Goal: Task Accomplishment & Management: Manage account settings

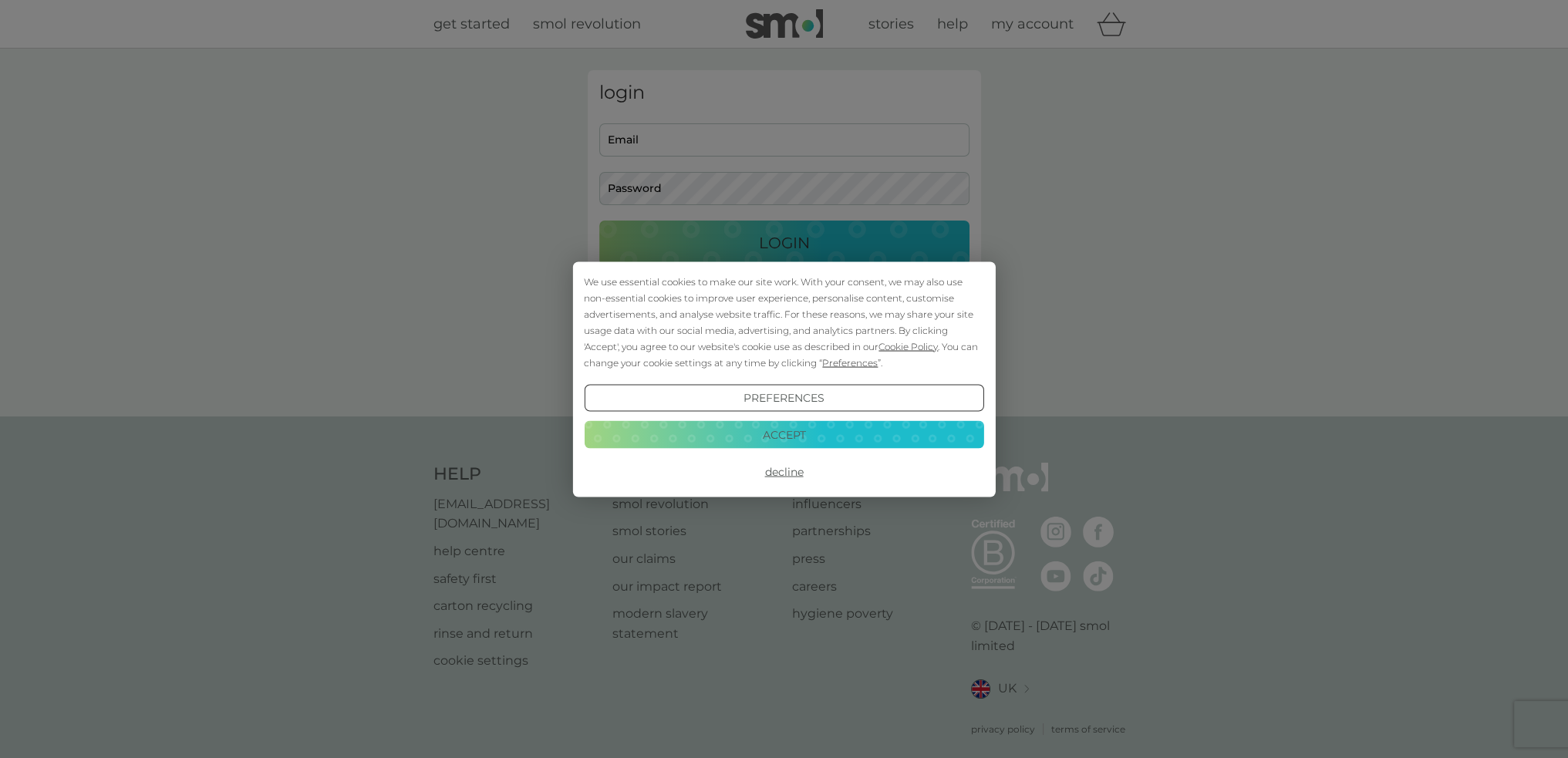
type input "[EMAIL_ADDRESS][DOMAIN_NAME]"
click at [784, 465] on button "Decline" at bounding box center [784, 472] width 400 height 28
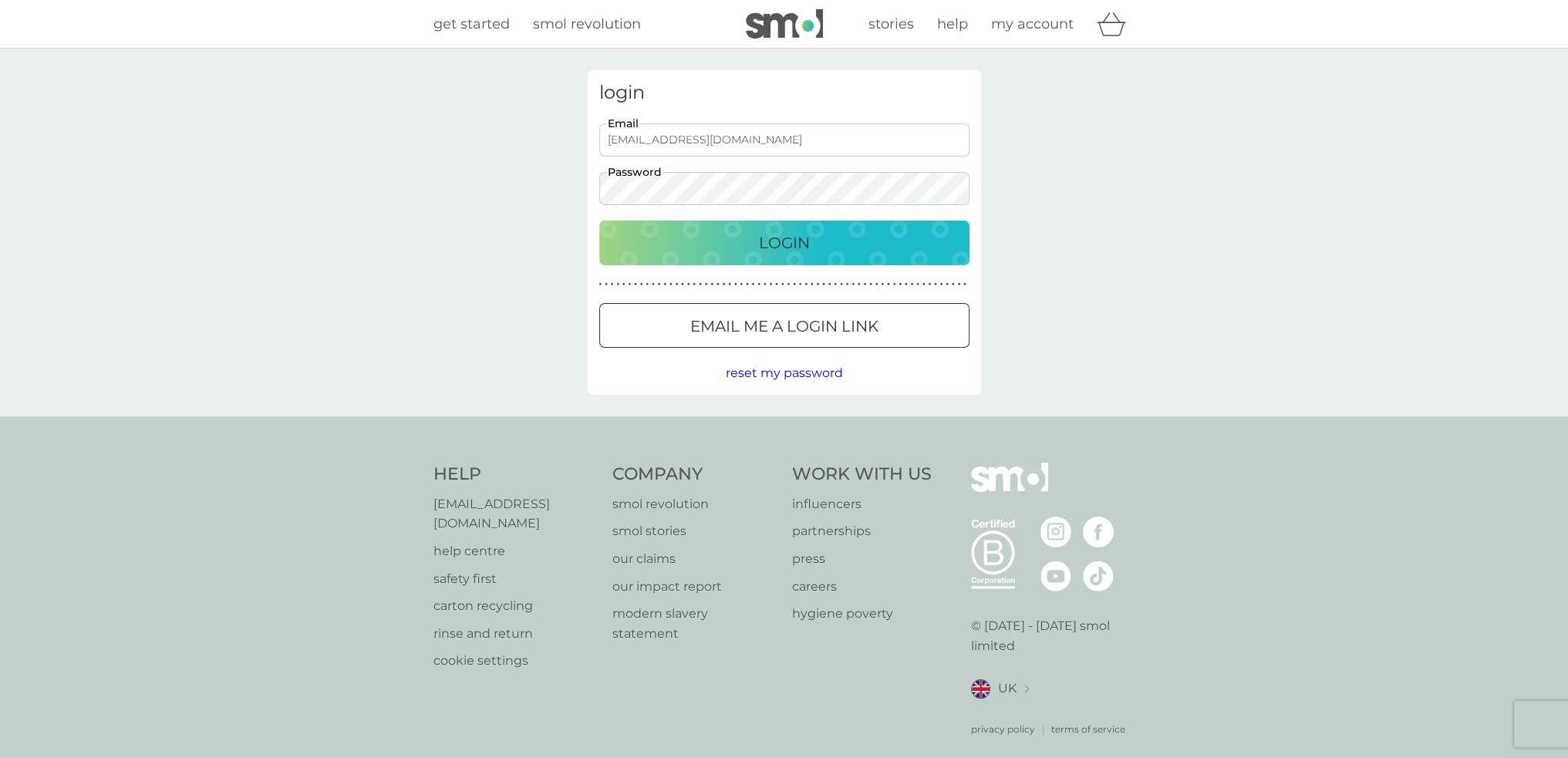
click at [770, 244] on p "Login" at bounding box center [784, 242] width 51 height 24
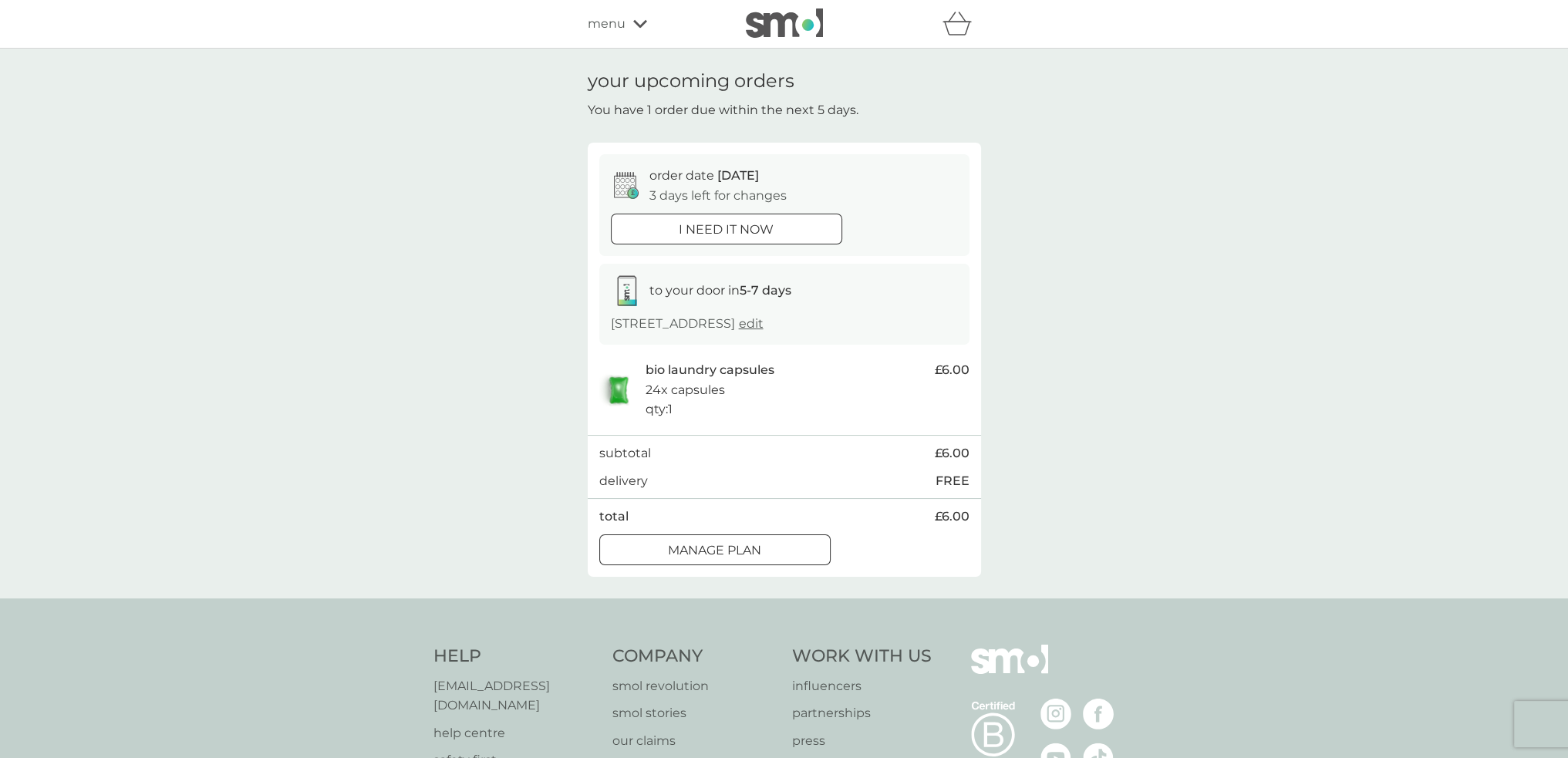
click at [740, 551] on div at bounding box center [715, 550] width 55 height 16
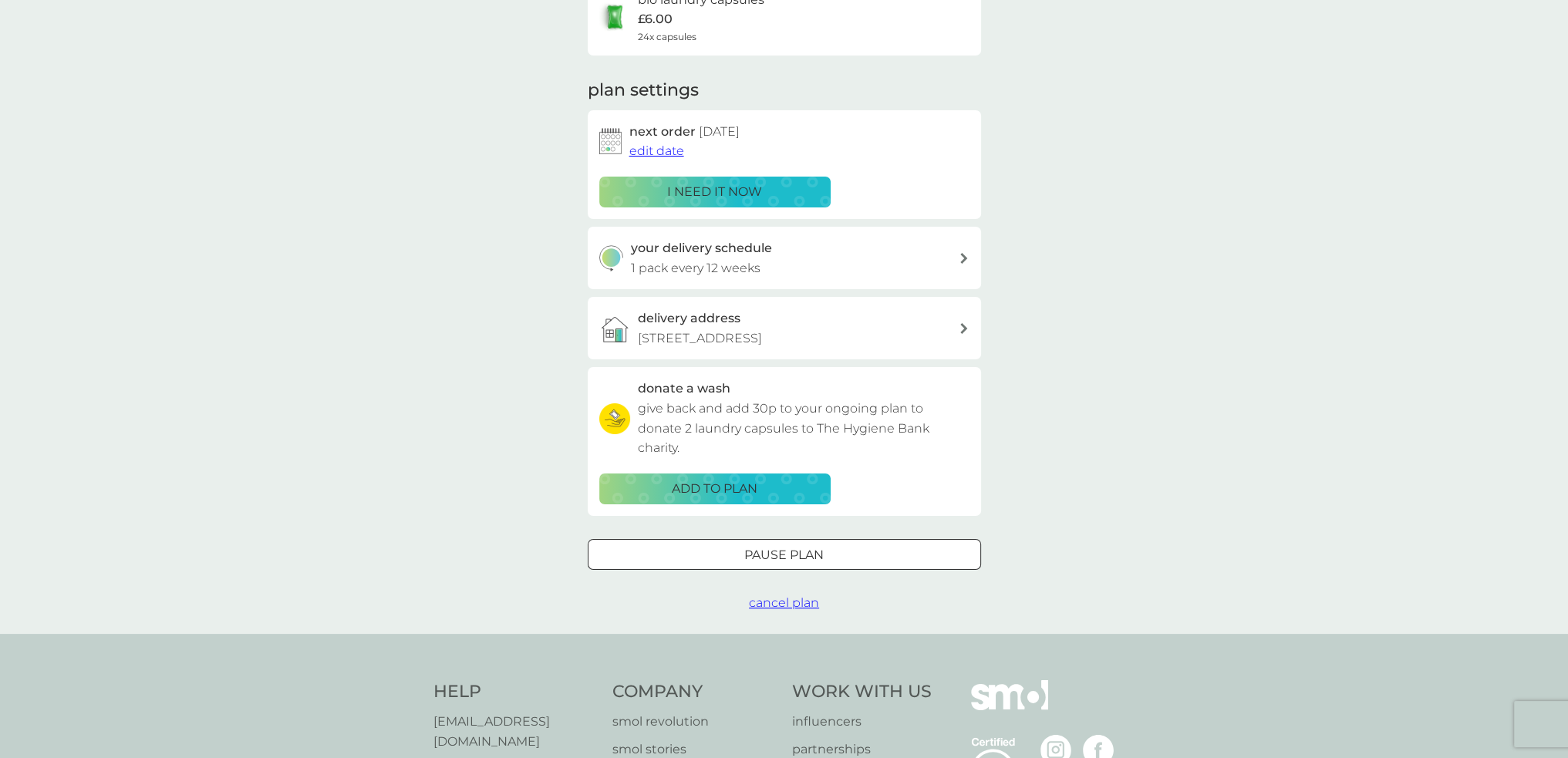
scroll to position [154, 0]
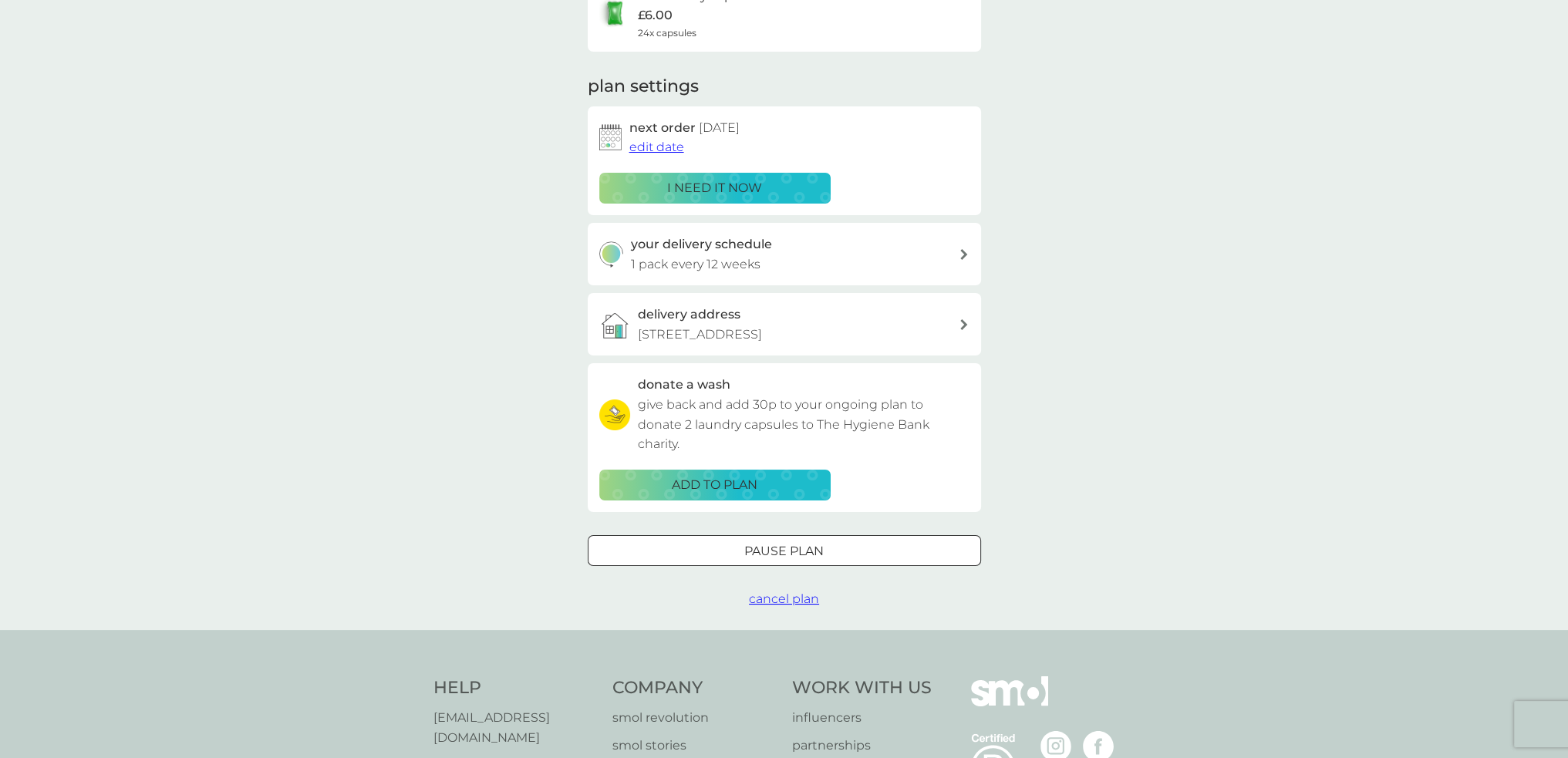
click at [788, 555] on div at bounding box center [784, 550] width 55 height 16
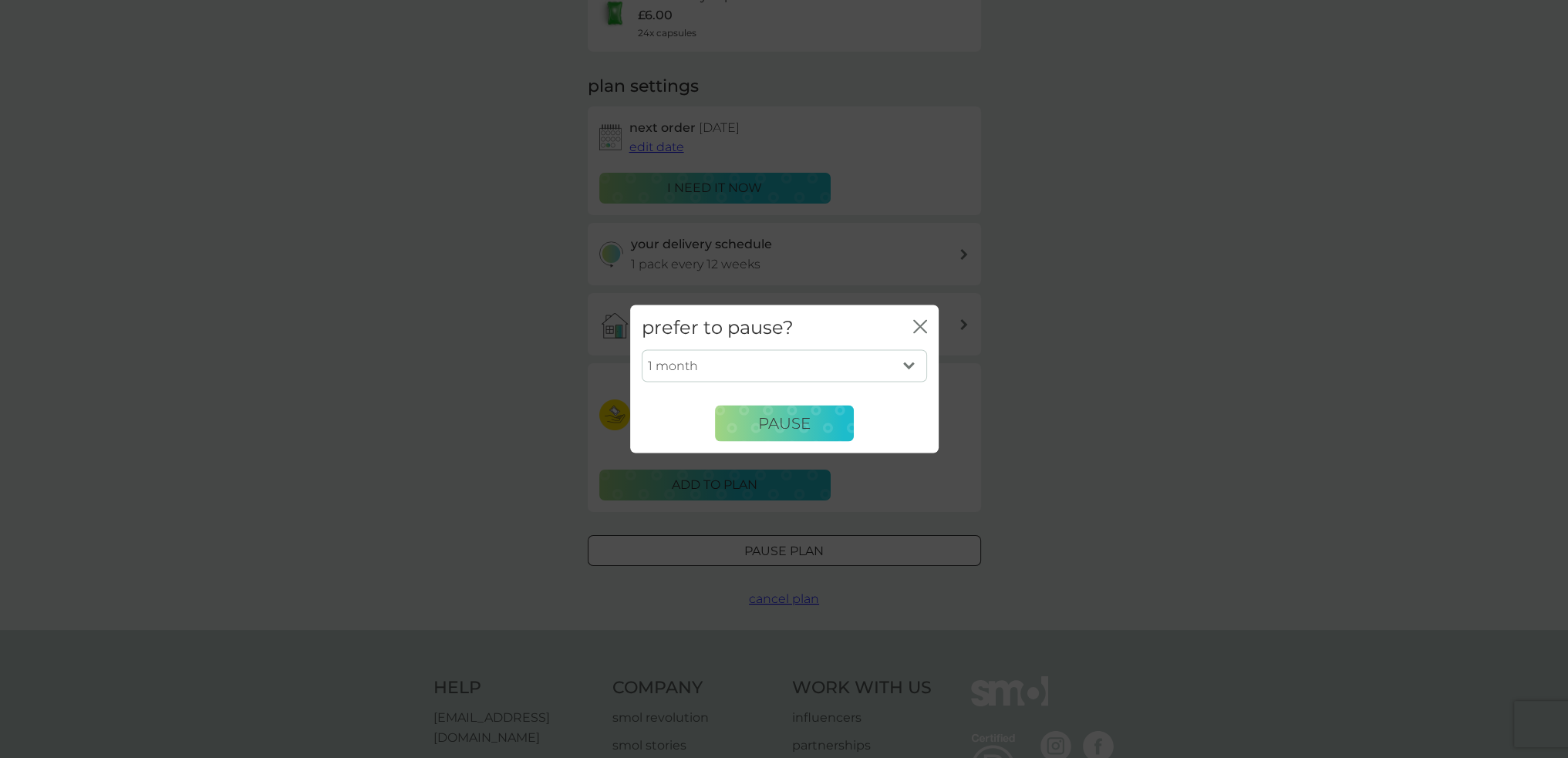
click at [780, 372] on select "1 month 2 months 3 months 4 months 5 months 6 months" at bounding box center [784, 366] width 286 height 32
select select "3"
click at [642, 350] on select "1 month 2 months 3 months 4 months 5 months 6 months" at bounding box center [784, 366] width 286 height 32
click at [773, 418] on span "Pause" at bounding box center [784, 423] width 53 height 19
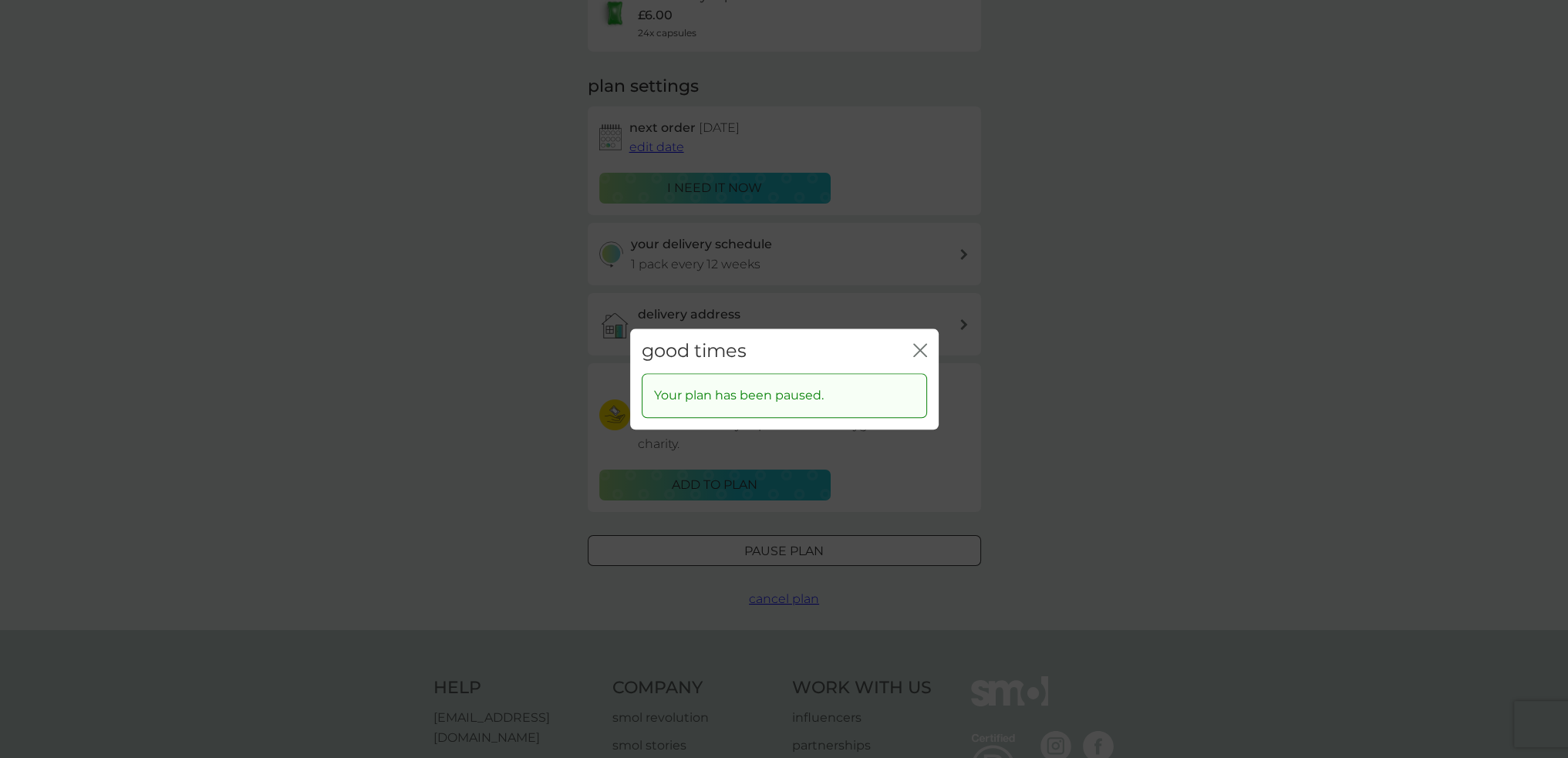
click at [920, 347] on icon "close" at bounding box center [920, 349] width 14 height 14
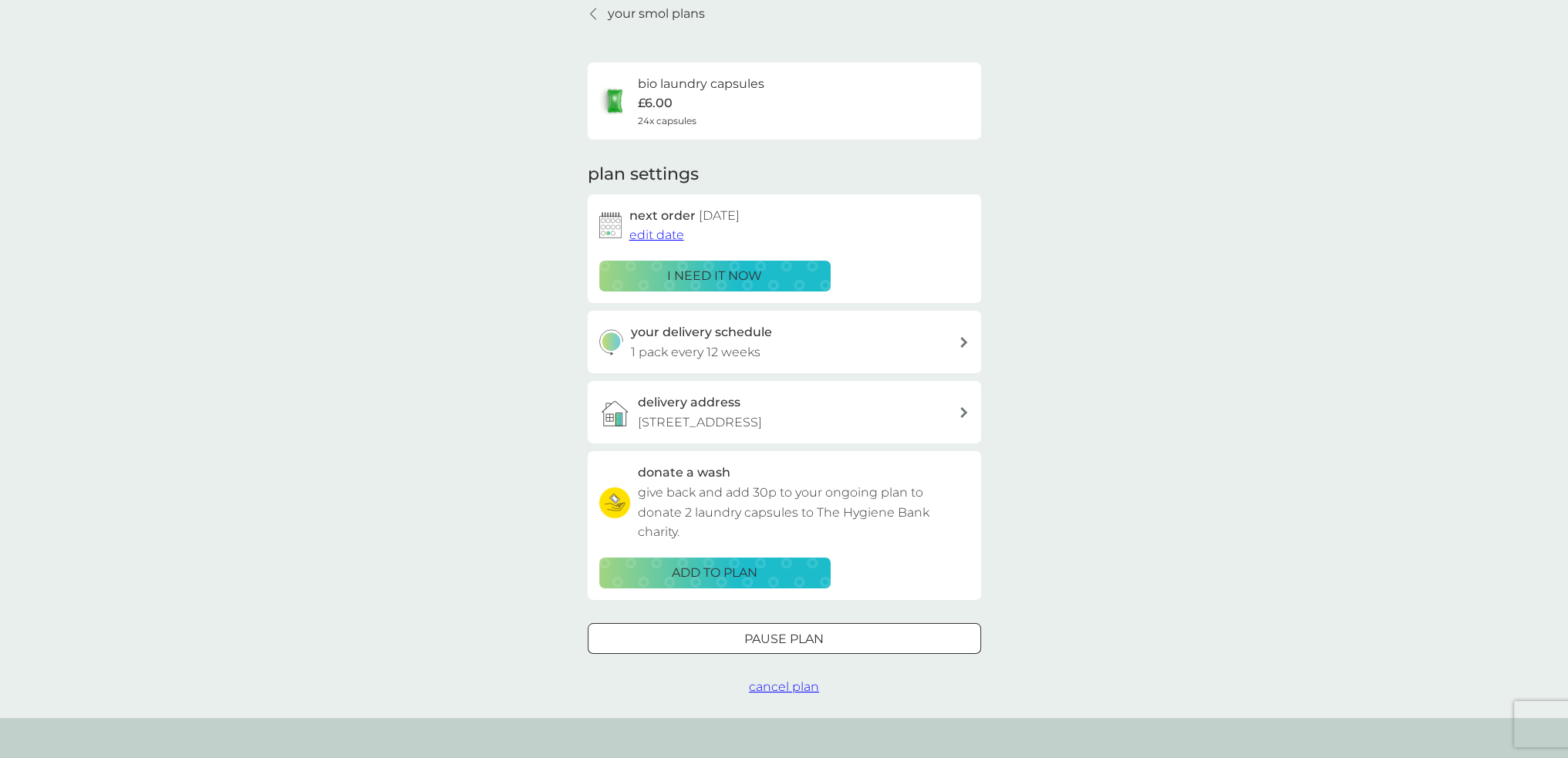
scroll to position [0, 0]
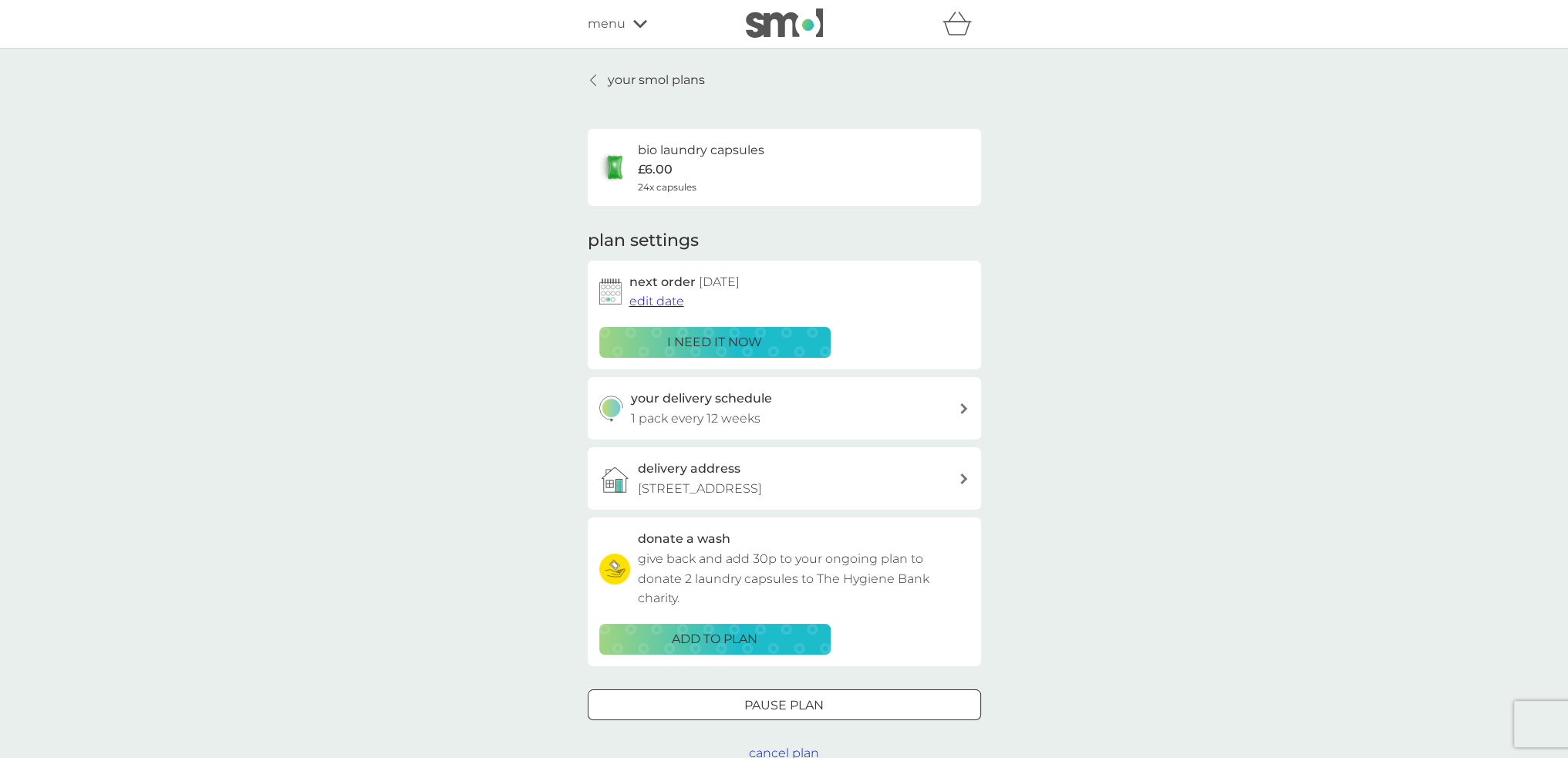
click at [642, 79] on p "your smol plans" at bounding box center [656, 80] width 97 height 20
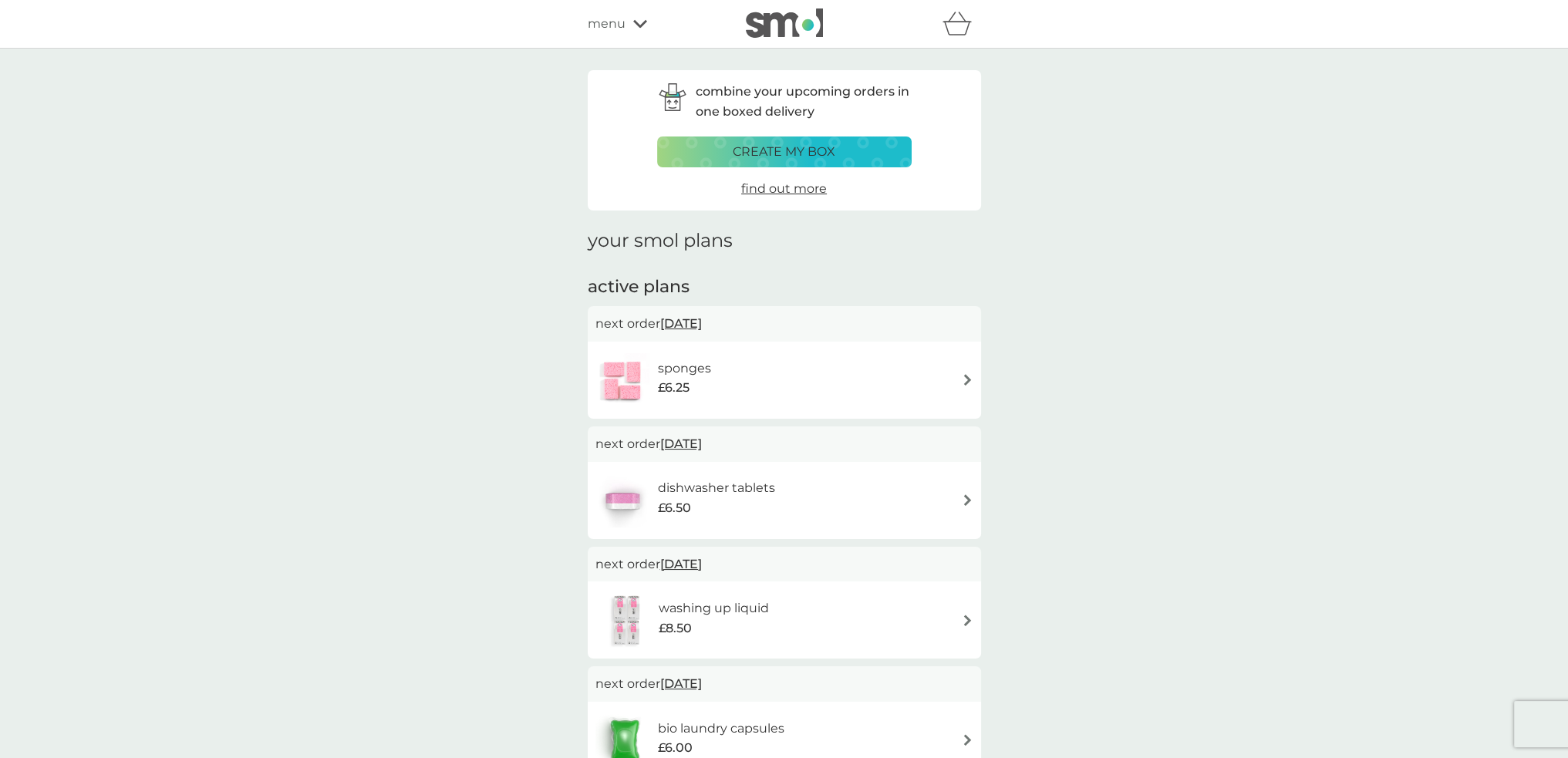
click at [763, 375] on div "sponges £6.25" at bounding box center [784, 380] width 378 height 54
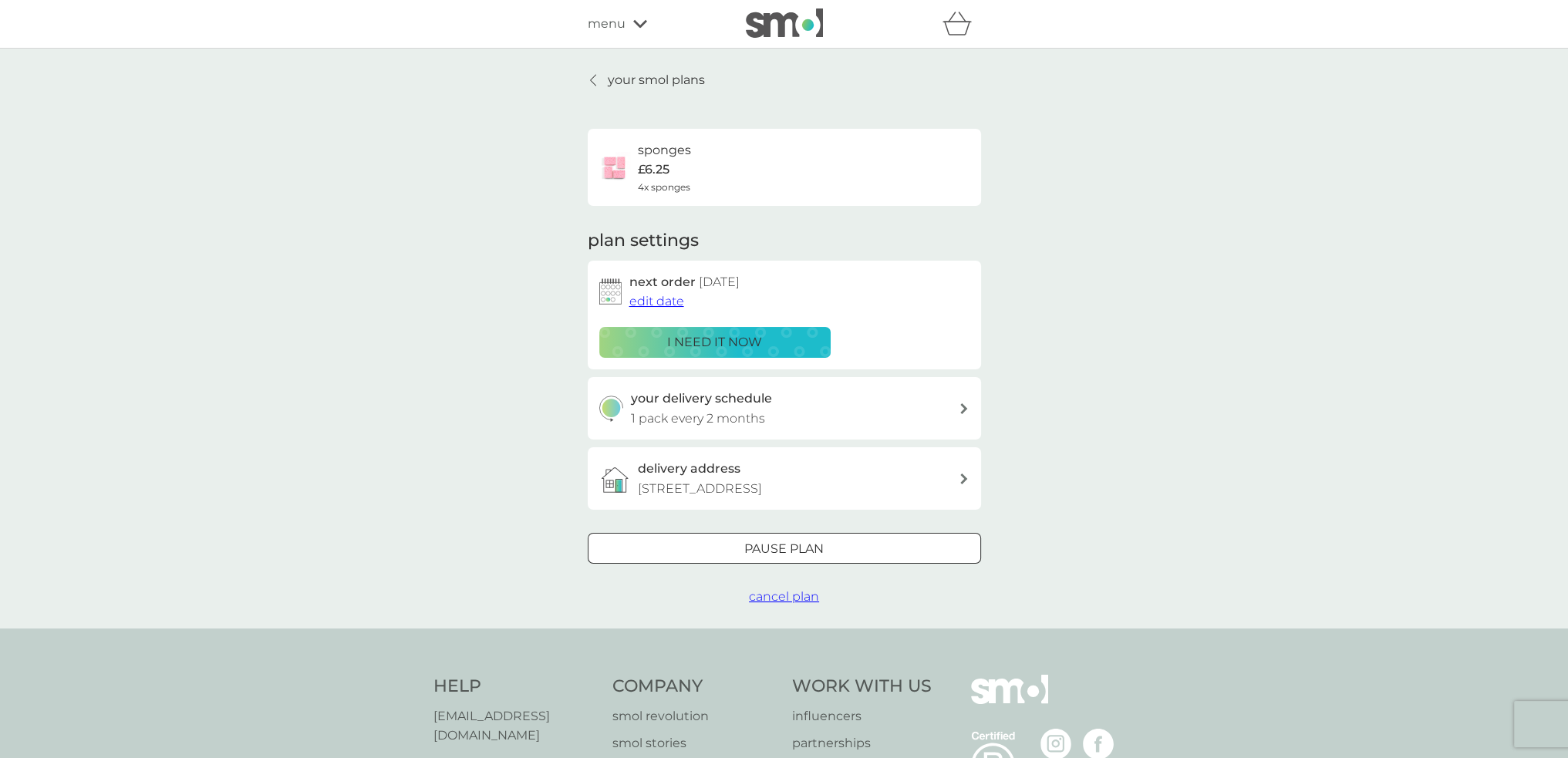
click at [775, 405] on div "your delivery schedule 1 pack every 2 months" at bounding box center [795, 408] width 328 height 40
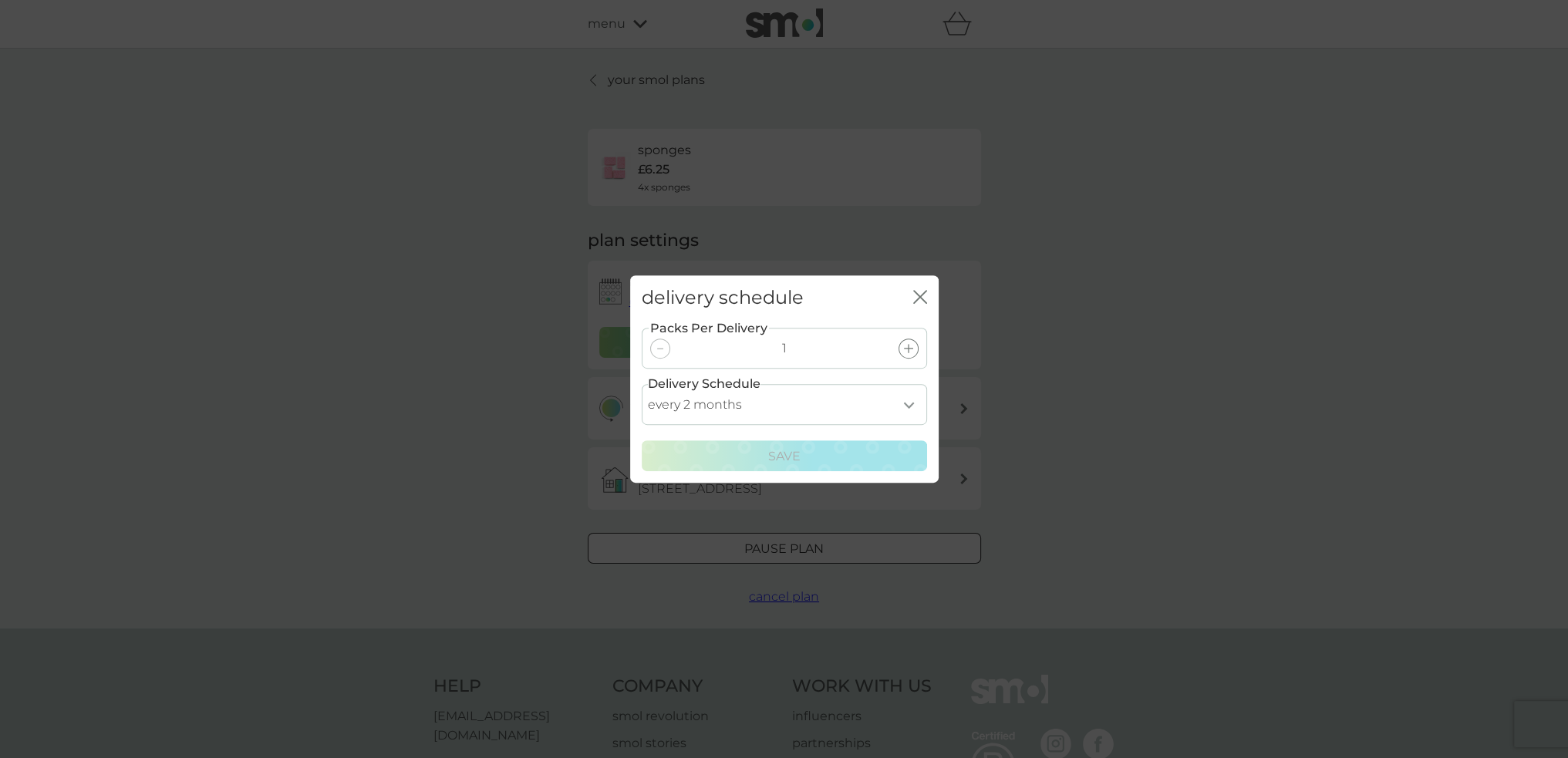
click at [775, 405] on select "every 1 month every 2 months every 3 months every 4 months every 5 months every…" at bounding box center [784, 405] width 286 height 41
select select "3"
click at [642, 384] on select "every 1 month every 2 months every 3 months every 4 months every 5 months every…" at bounding box center [784, 405] width 286 height 41
click at [767, 454] on div "Save" at bounding box center [784, 456] width 265 height 20
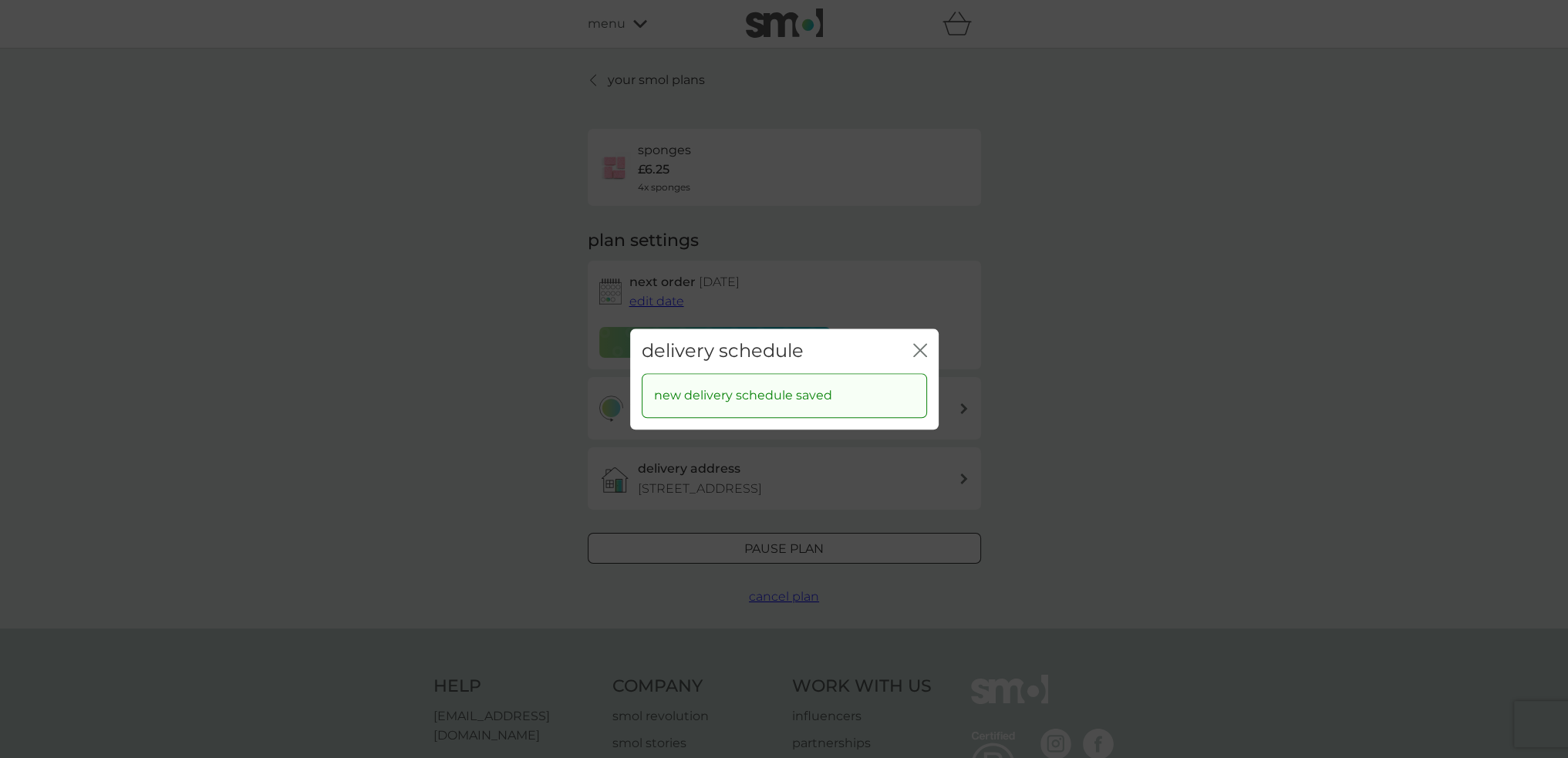
click at [921, 348] on icon "close" at bounding box center [924, 349] width 6 height 12
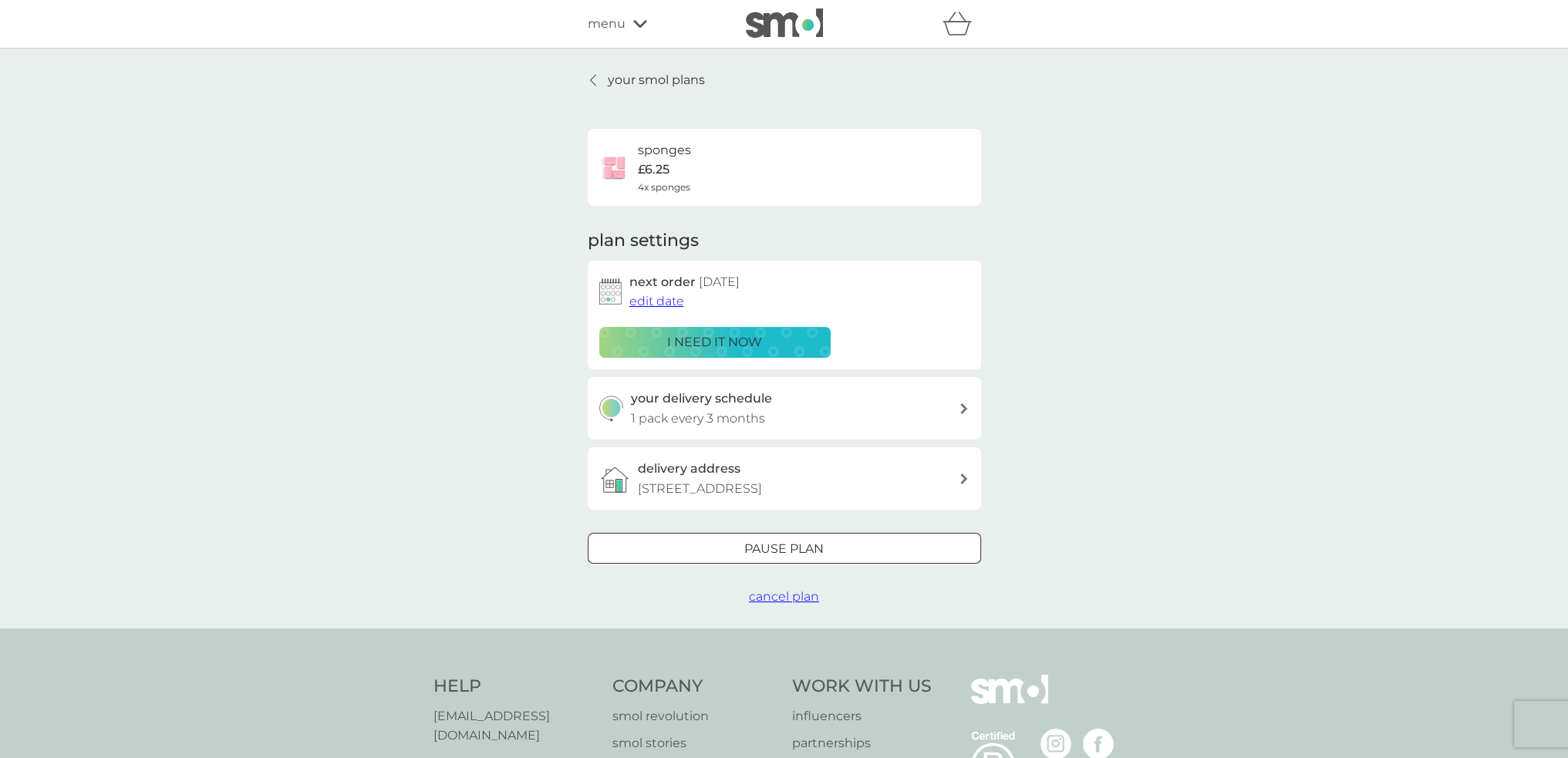
click at [667, 302] on span "edit date" at bounding box center [657, 301] width 55 height 15
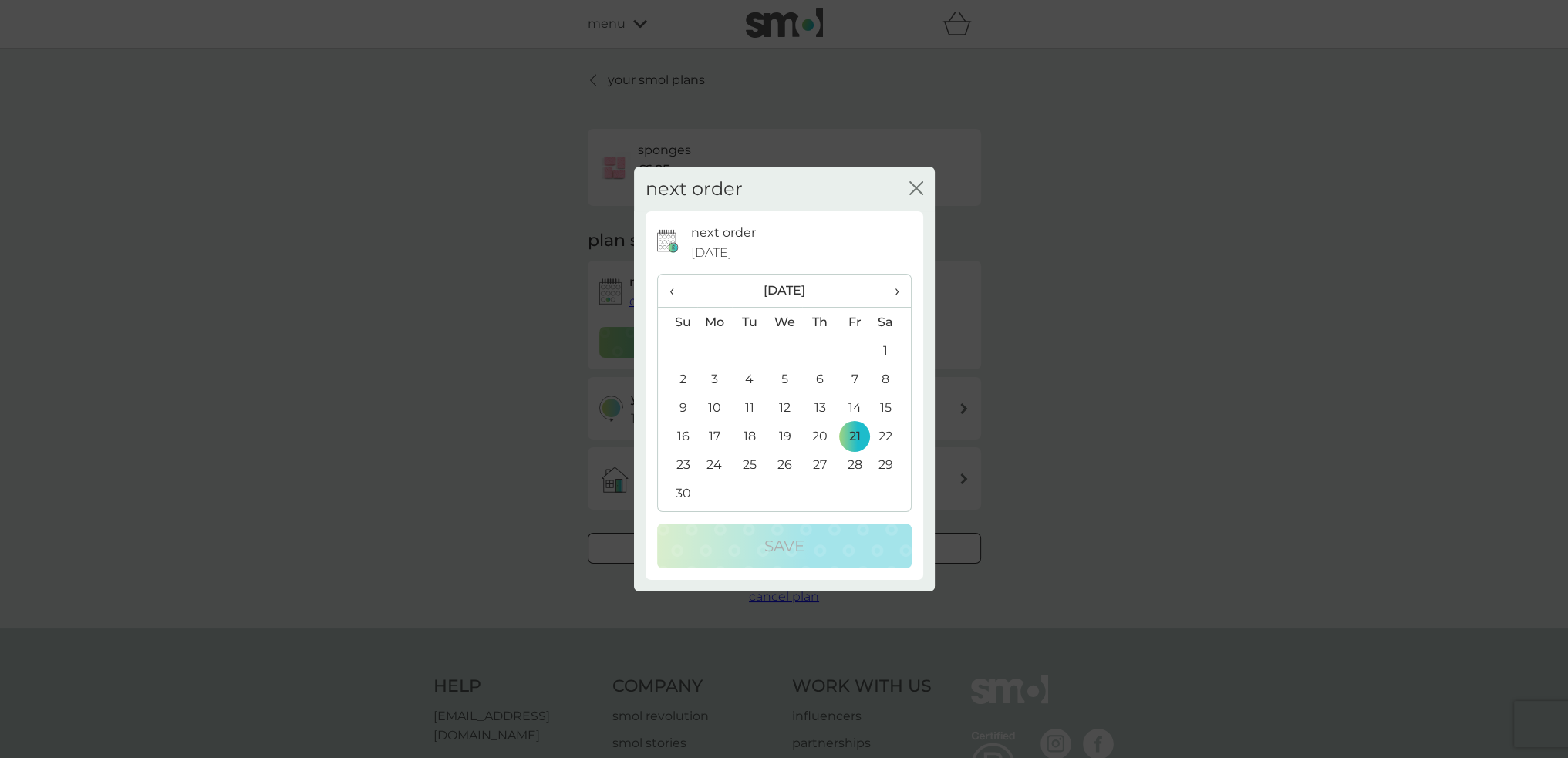
click at [898, 288] on span "›" at bounding box center [891, 291] width 15 height 32
click at [850, 374] on td "12" at bounding box center [855, 379] width 35 height 28
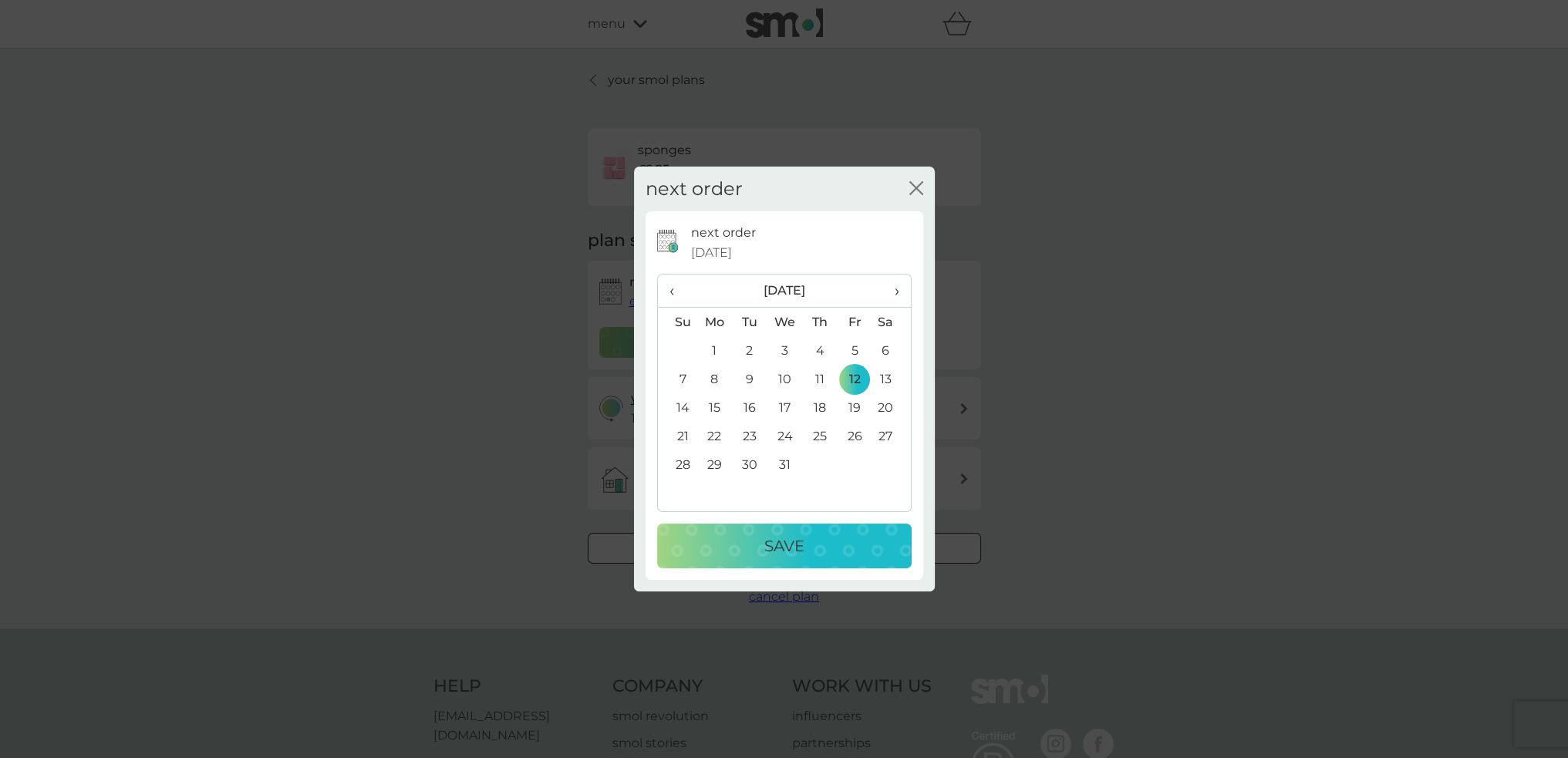
click at [813, 536] on div "Save" at bounding box center [784, 546] width 224 height 24
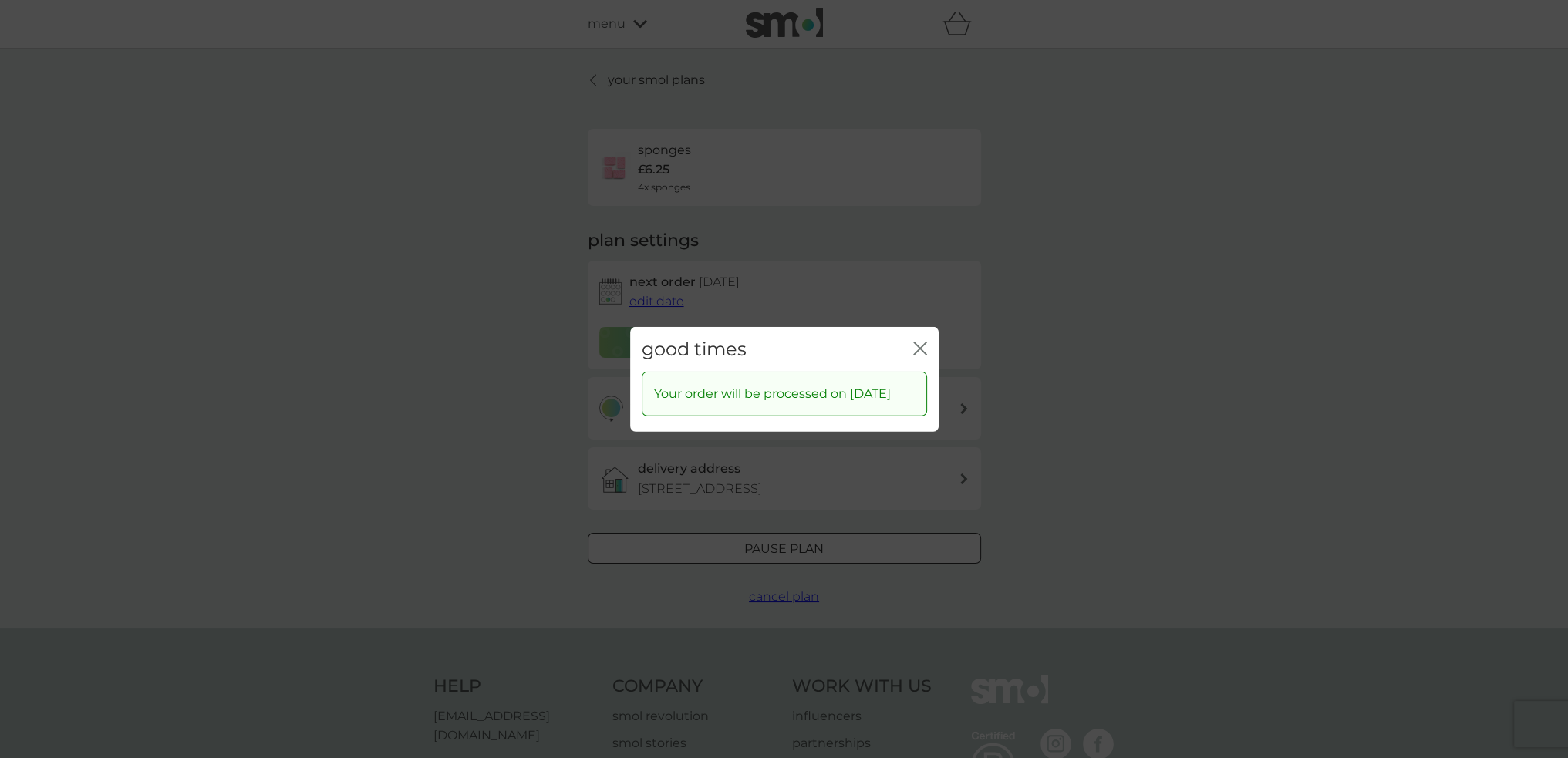
click at [917, 341] on icon "close" at bounding box center [917, 347] width 6 height 12
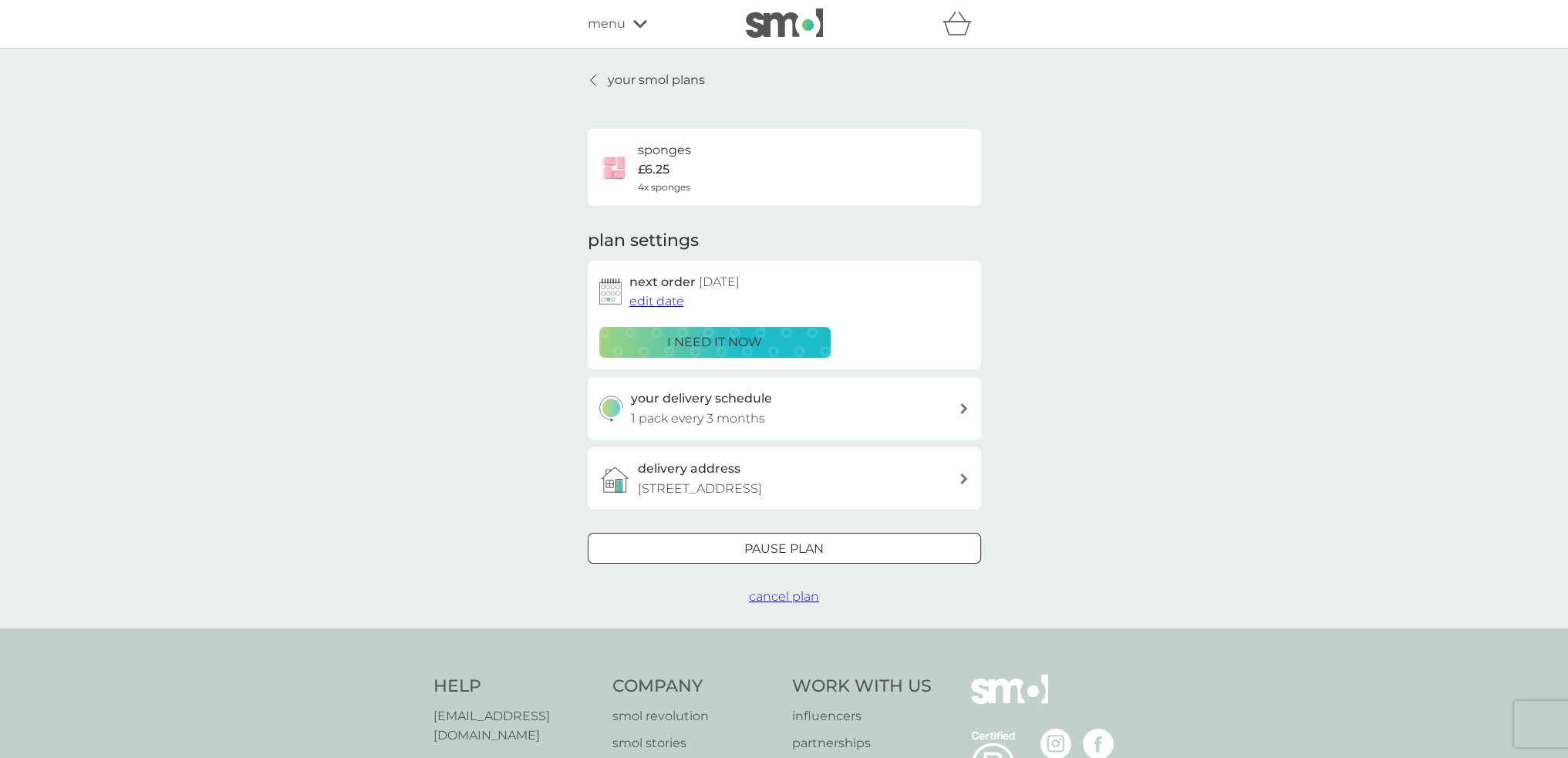
click at [654, 82] on p "your smol plans" at bounding box center [656, 80] width 97 height 20
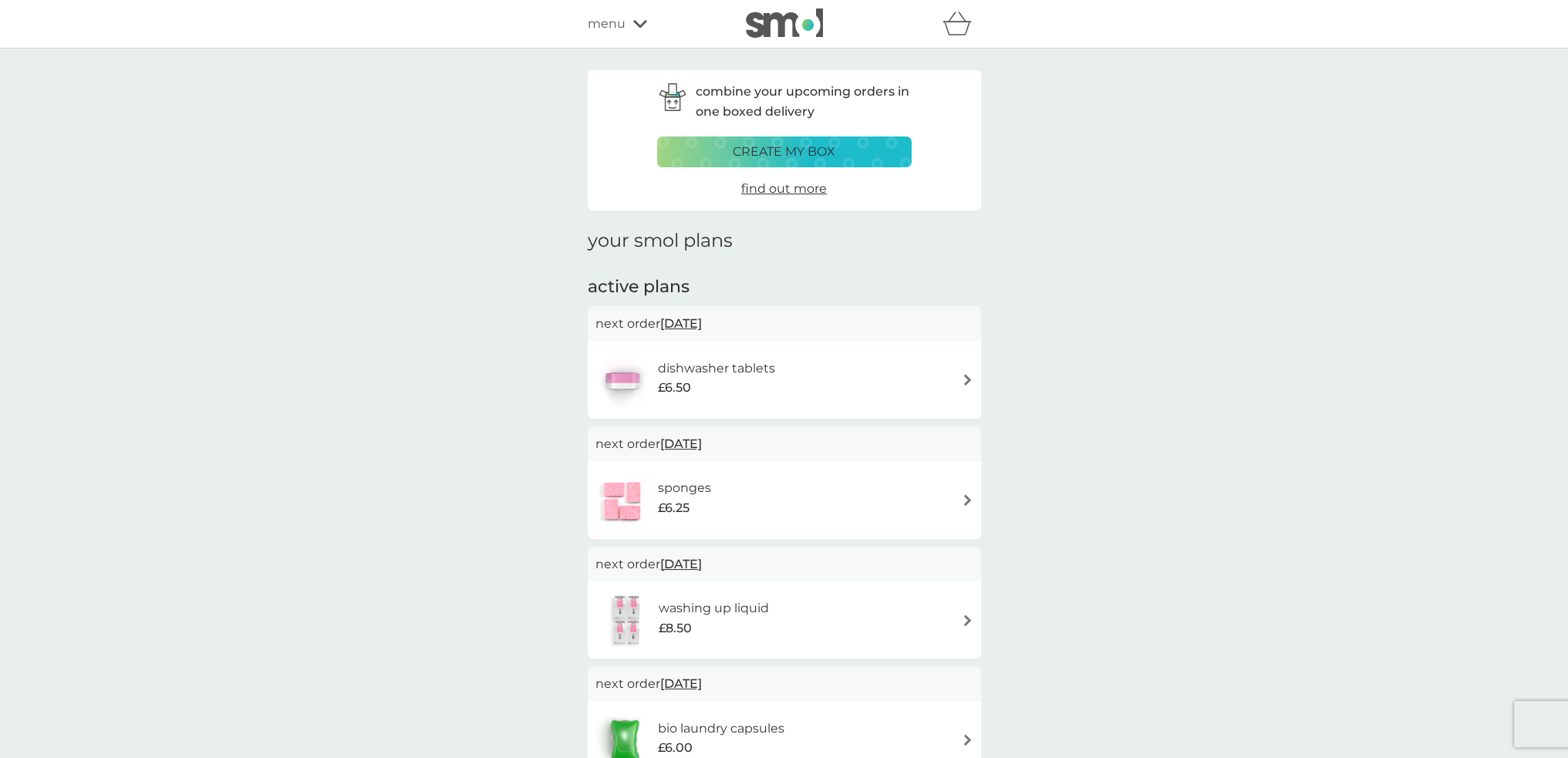
scroll to position [77, 0]
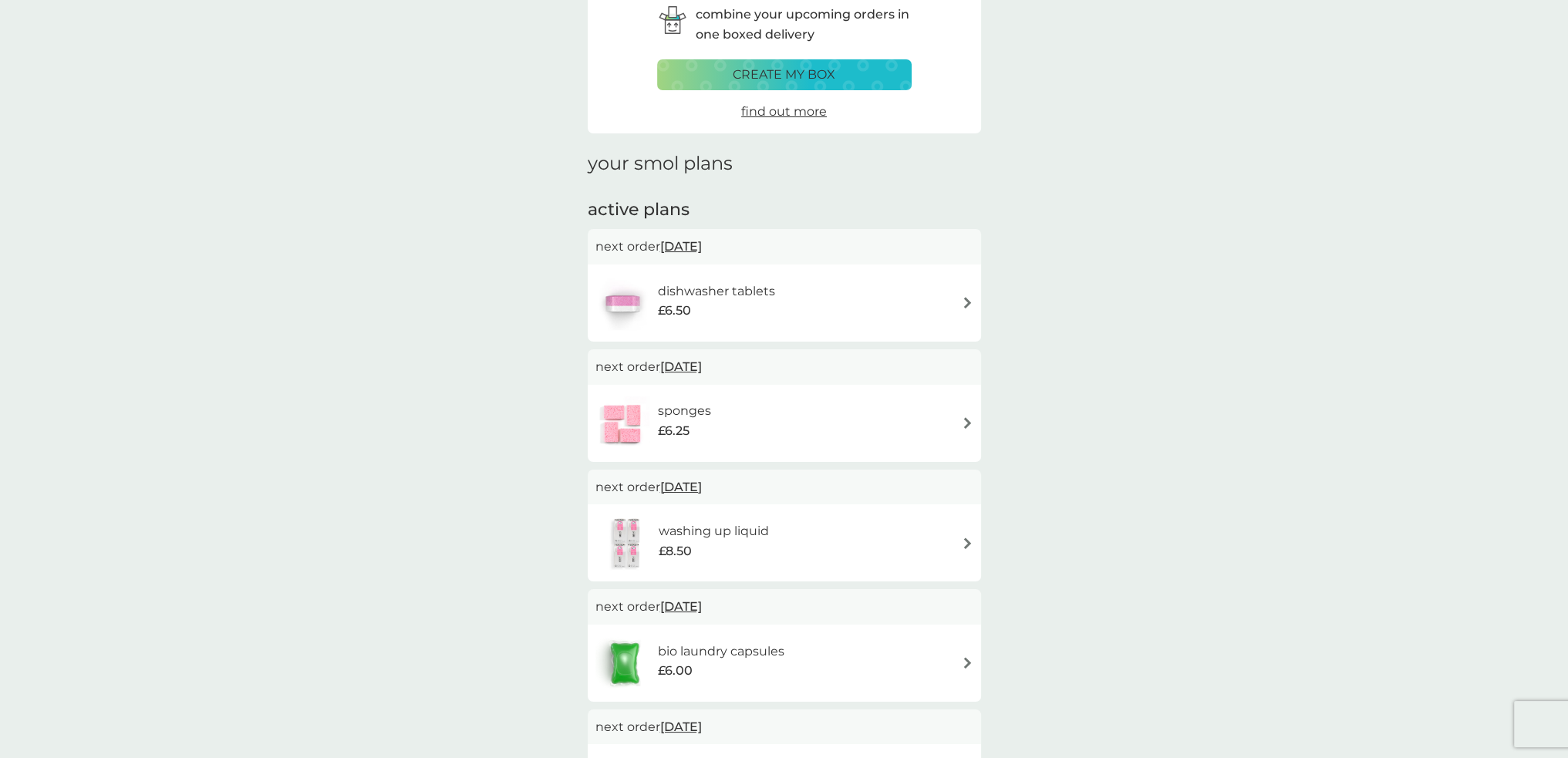
click at [799, 301] on div "dishwasher tablets £6.50" at bounding box center [784, 302] width 378 height 54
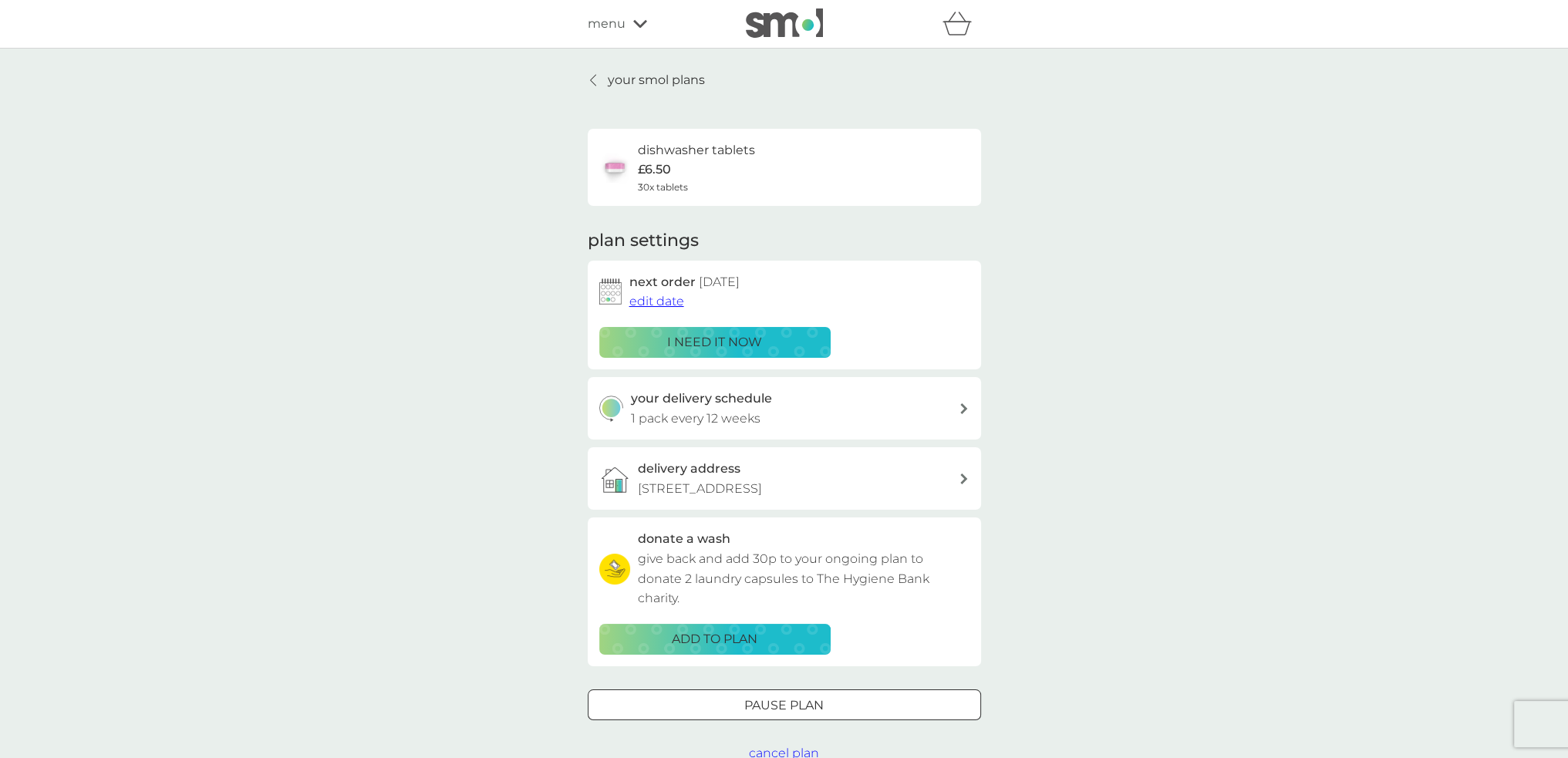
click at [819, 696] on p "Pause plan" at bounding box center [784, 705] width 79 height 20
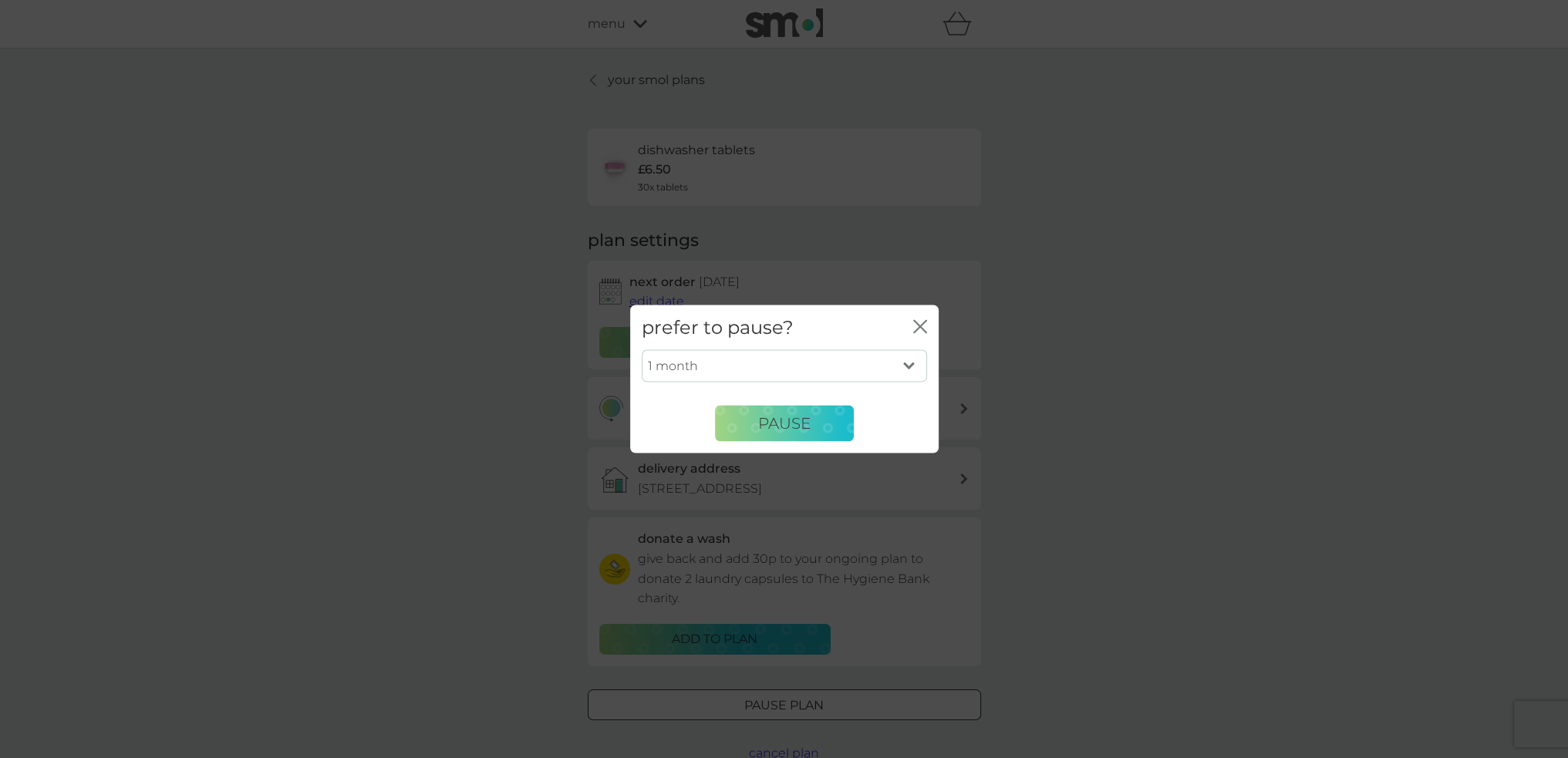
click at [777, 368] on select "1 month 2 months 3 months 4 months 5 months 6 months" at bounding box center [784, 366] width 286 height 32
select select "3"
click at [642, 350] on select "1 month 2 months 3 months 4 months 5 months 6 months" at bounding box center [784, 366] width 286 height 32
click at [775, 422] on span "Pause" at bounding box center [784, 423] width 53 height 19
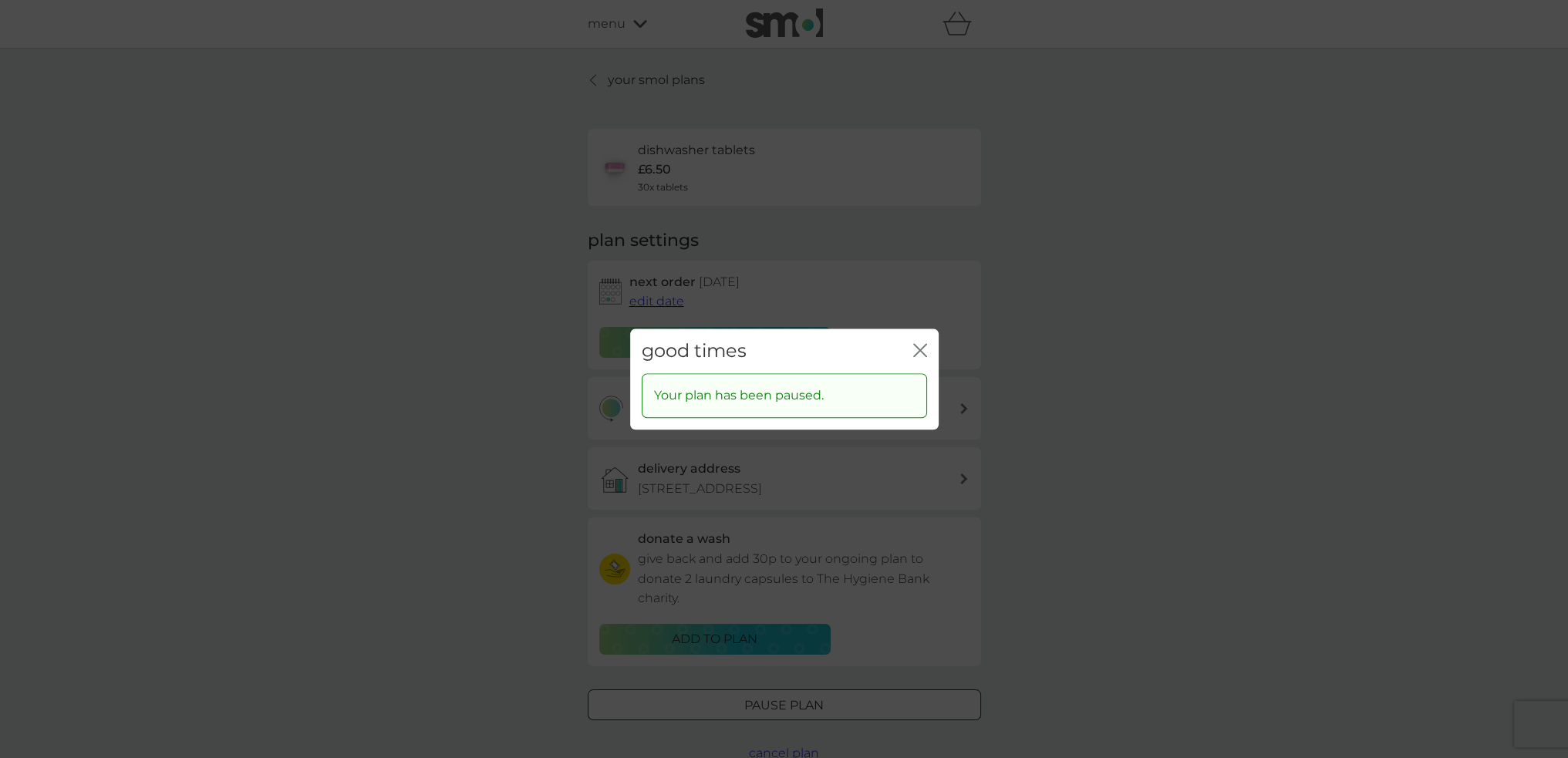
click at [921, 348] on icon "close" at bounding box center [924, 349] width 6 height 12
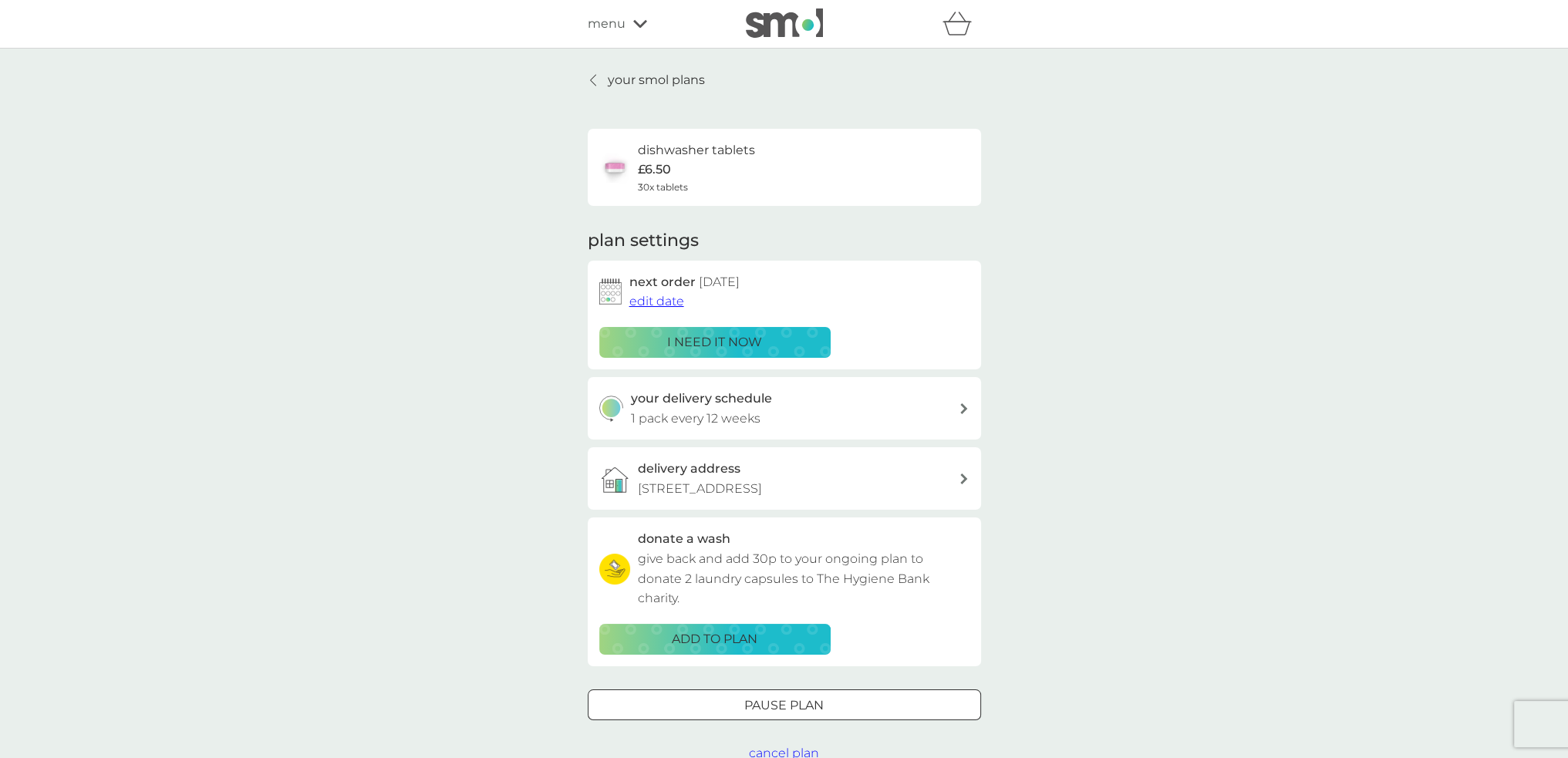
click at [651, 76] on p "your smol plans" at bounding box center [656, 80] width 97 height 20
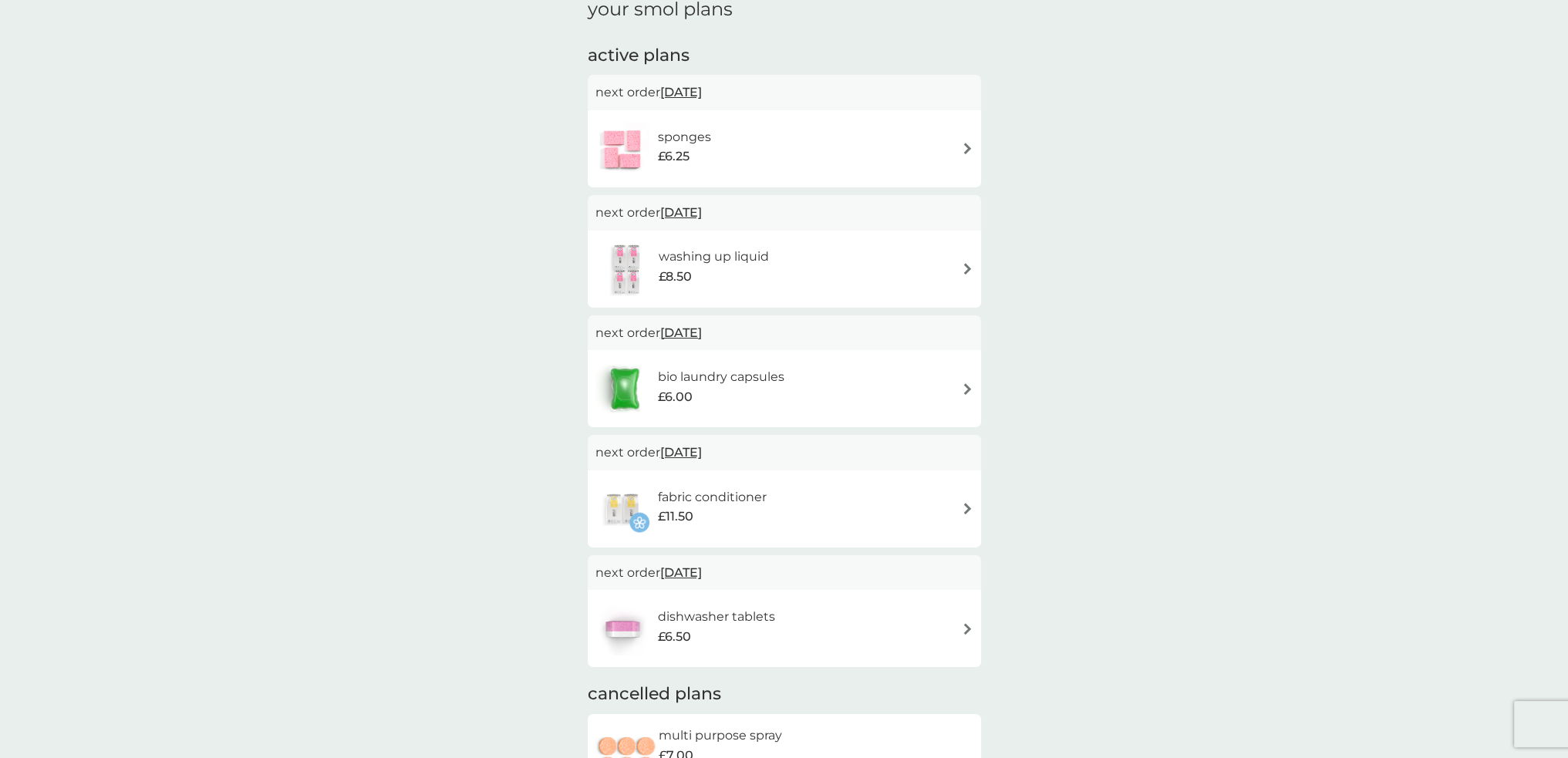
scroll to position [154, 0]
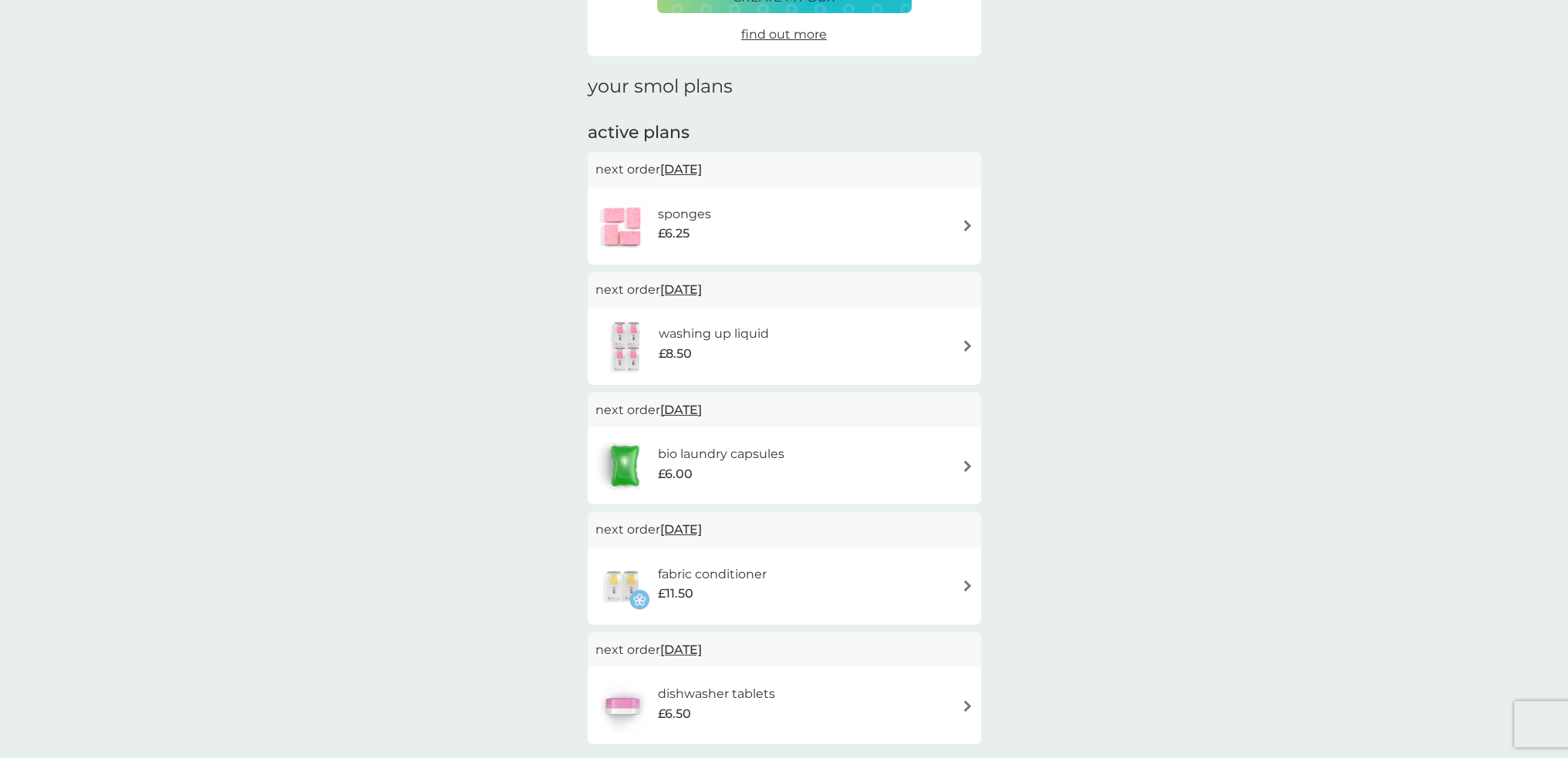
click at [826, 328] on div "washing up liquid £8.50" at bounding box center [784, 346] width 378 height 54
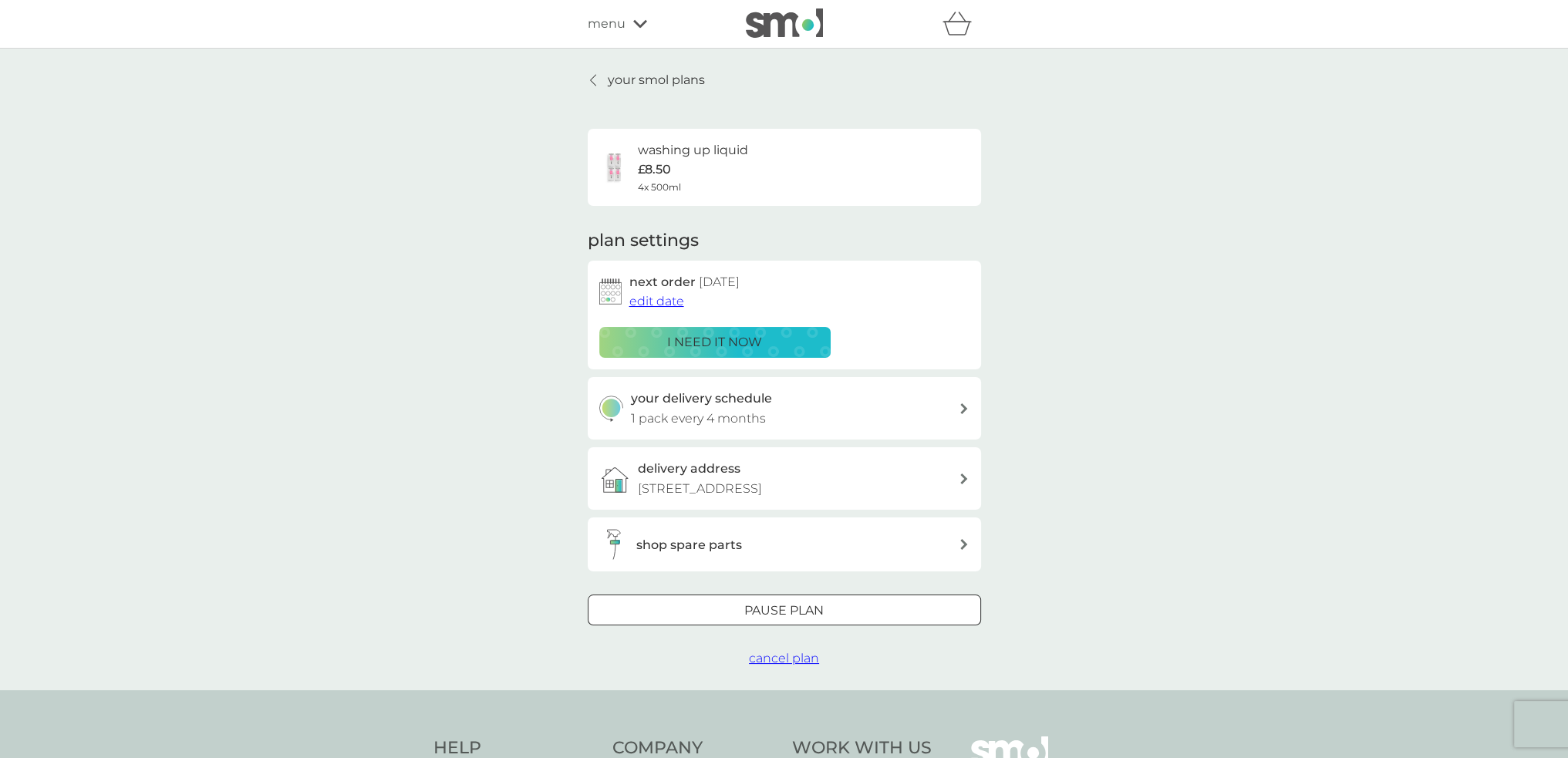
click at [832, 601] on div "Pause plan" at bounding box center [784, 610] width 392 height 20
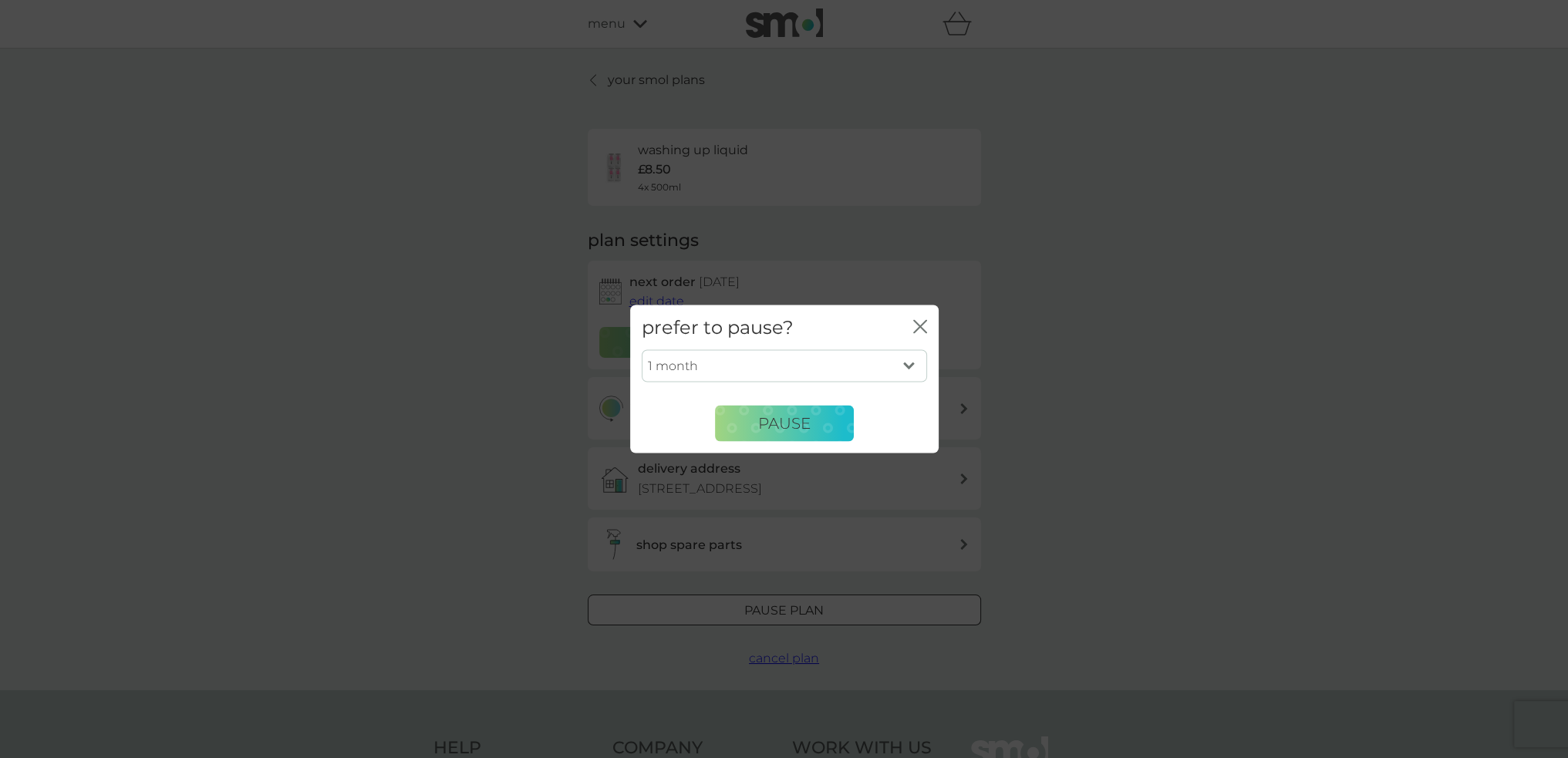
click at [806, 368] on select "1 month 2 months 3 months 4 months 5 months 6 months" at bounding box center [784, 366] width 286 height 32
select select "3"
click at [642, 350] on select "1 month 2 months 3 months 4 months 5 months 6 months" at bounding box center [784, 366] width 286 height 32
click at [784, 421] on span "Pause" at bounding box center [784, 423] width 53 height 19
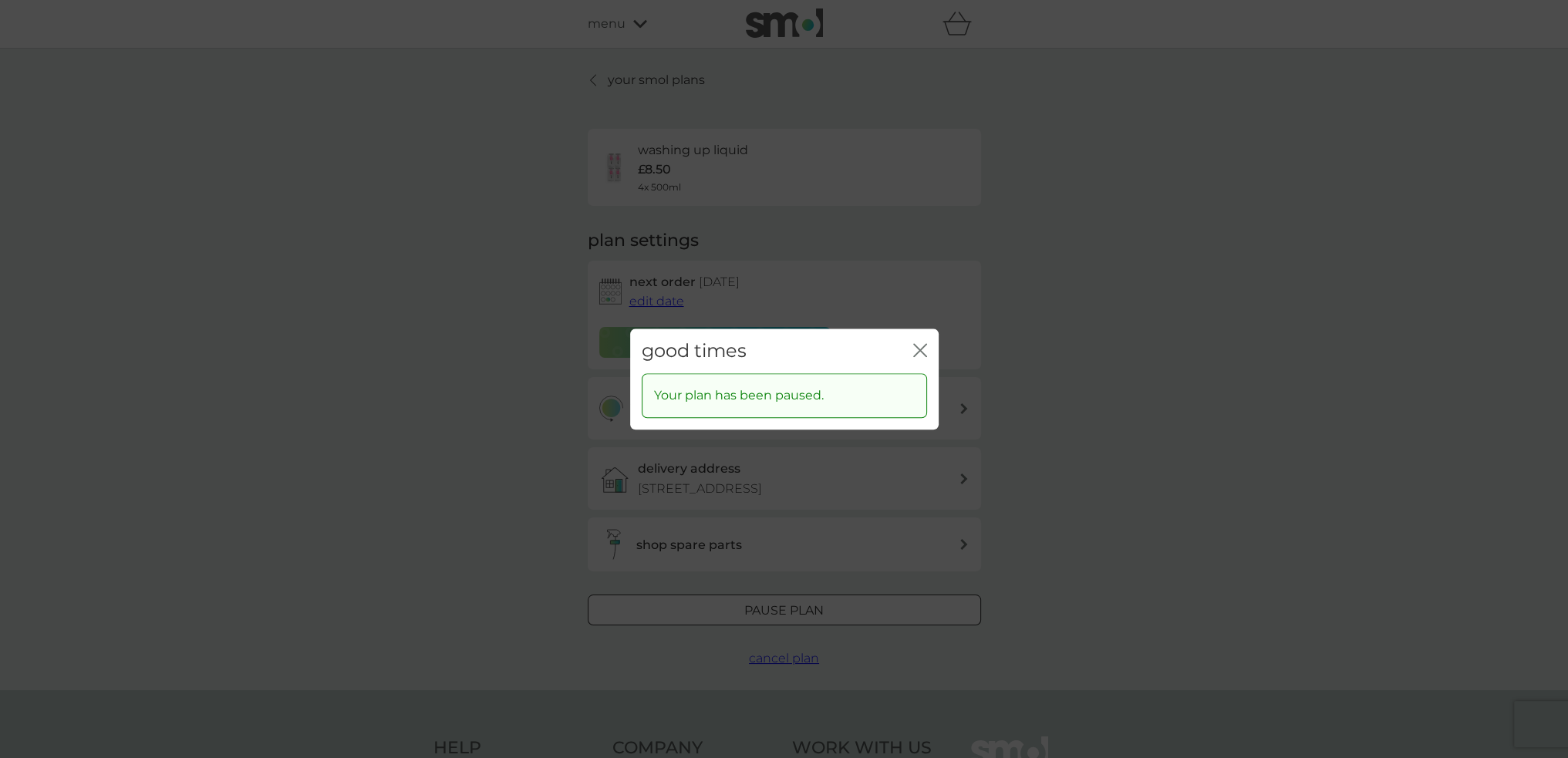
click at [914, 351] on icon "close" at bounding box center [920, 349] width 14 height 14
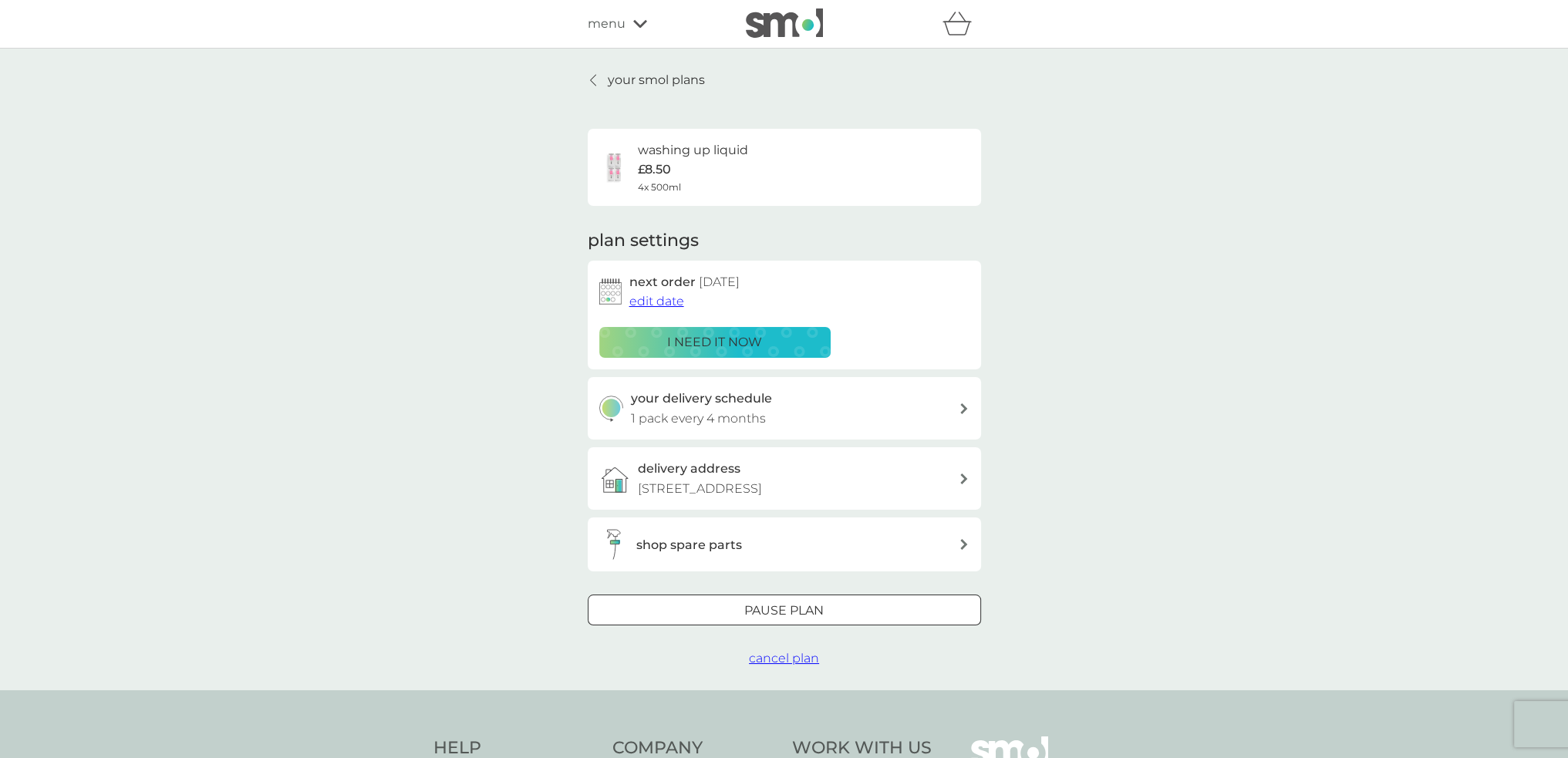
click at [675, 83] on p "your smol plans" at bounding box center [656, 80] width 97 height 20
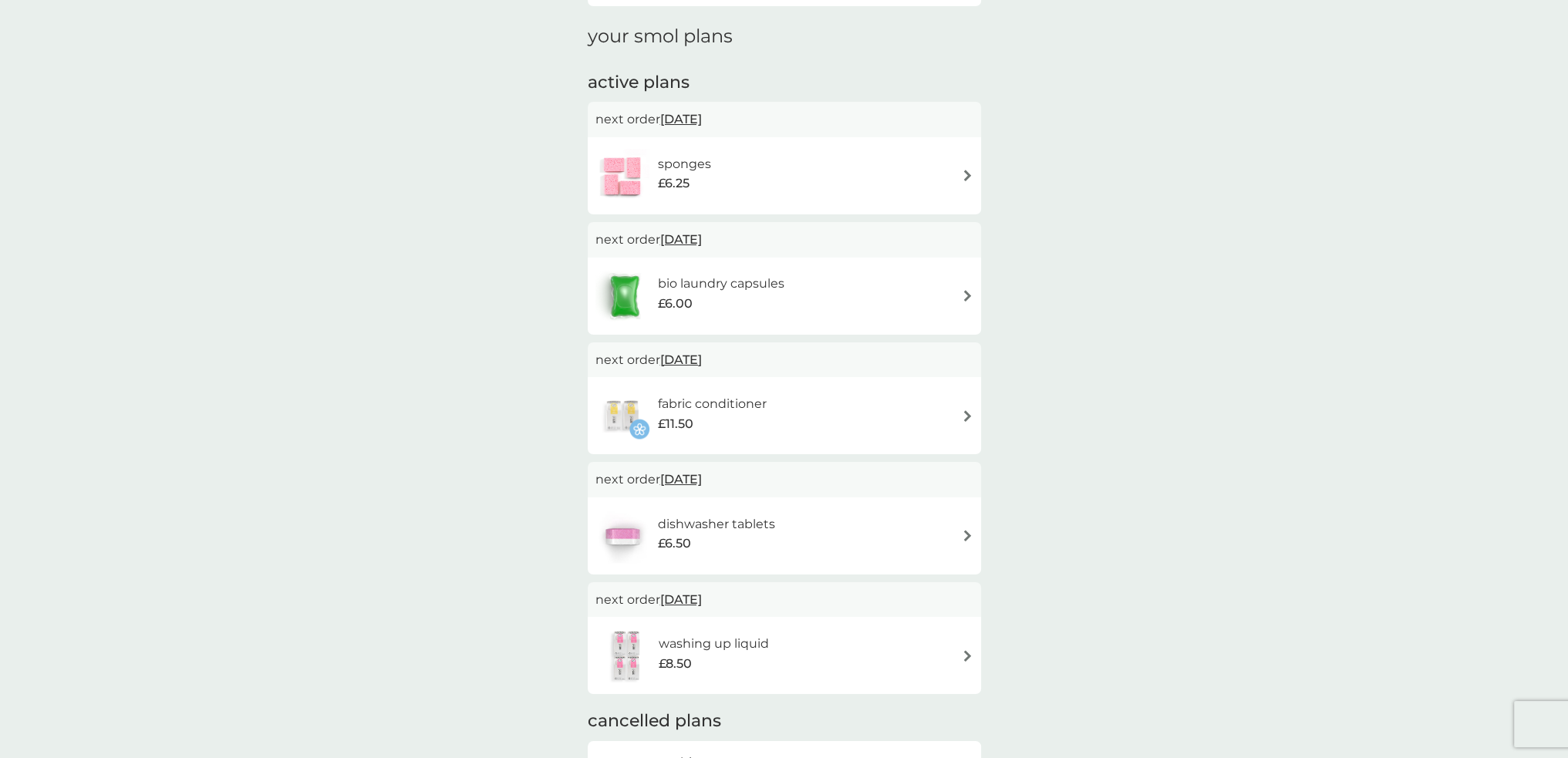
scroll to position [231, 0]
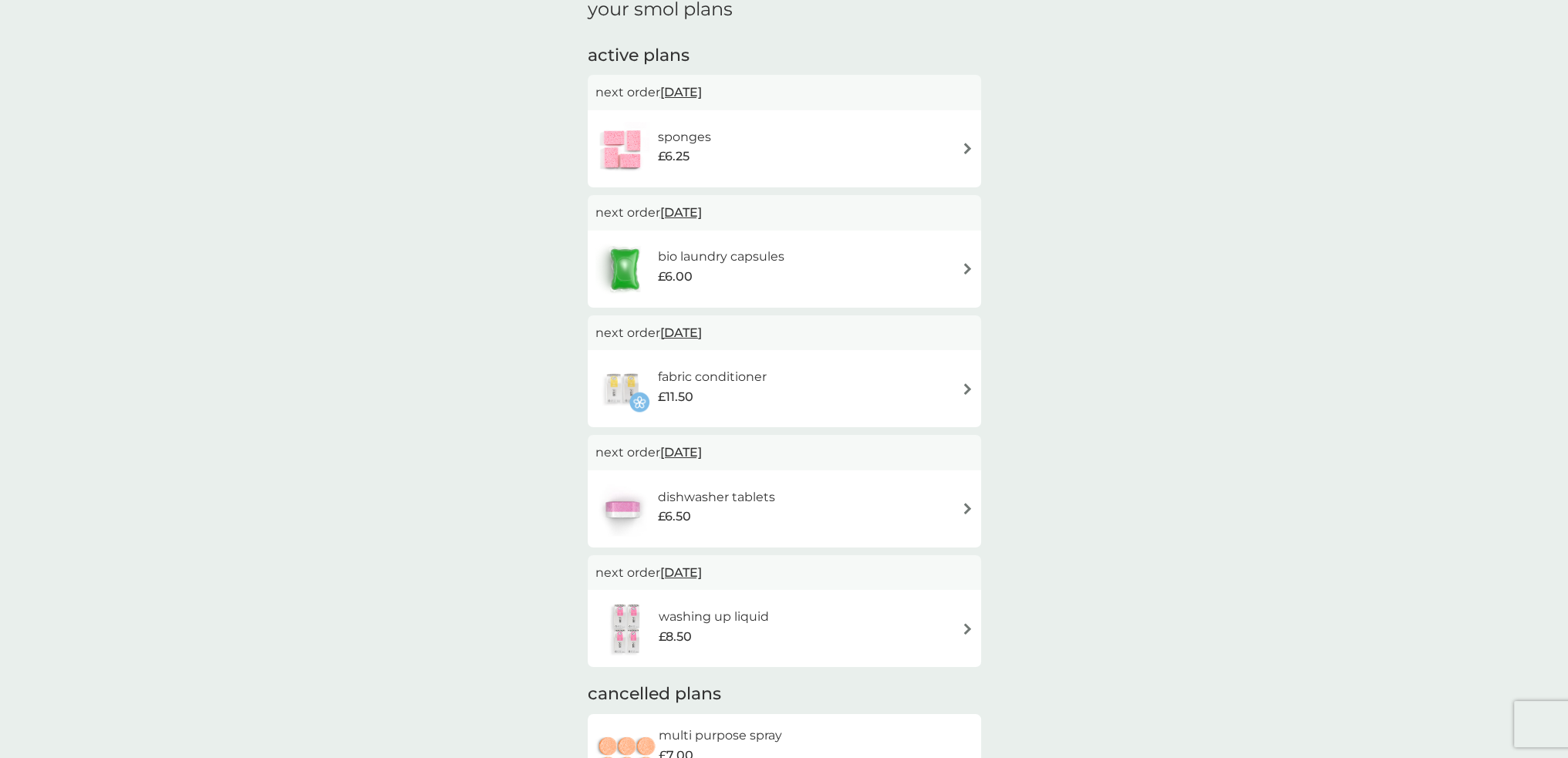
click at [805, 388] on div "fabric conditioner £11.50" at bounding box center [784, 388] width 378 height 54
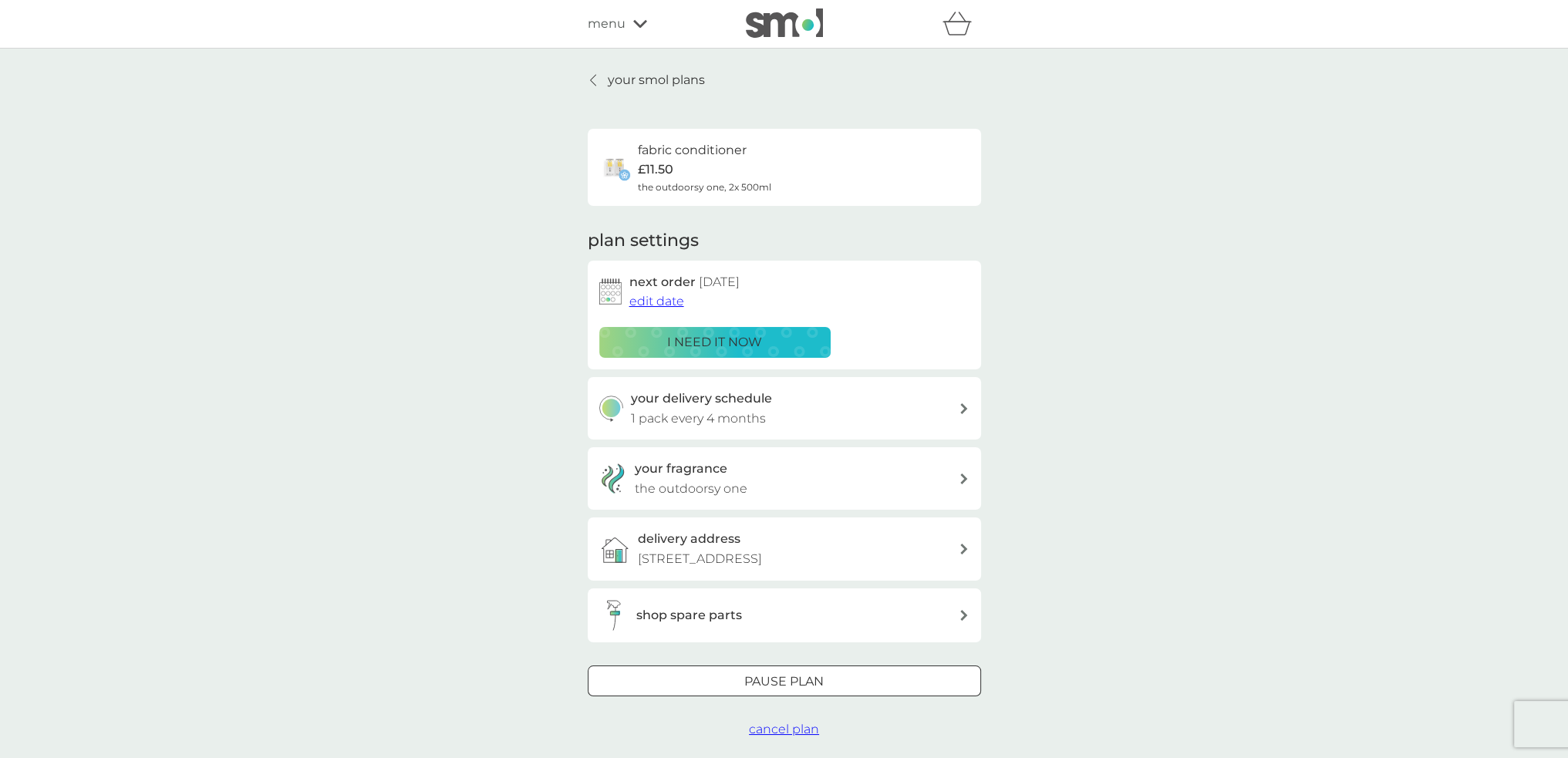
click at [842, 679] on div "Pause plan" at bounding box center [784, 681] width 392 height 20
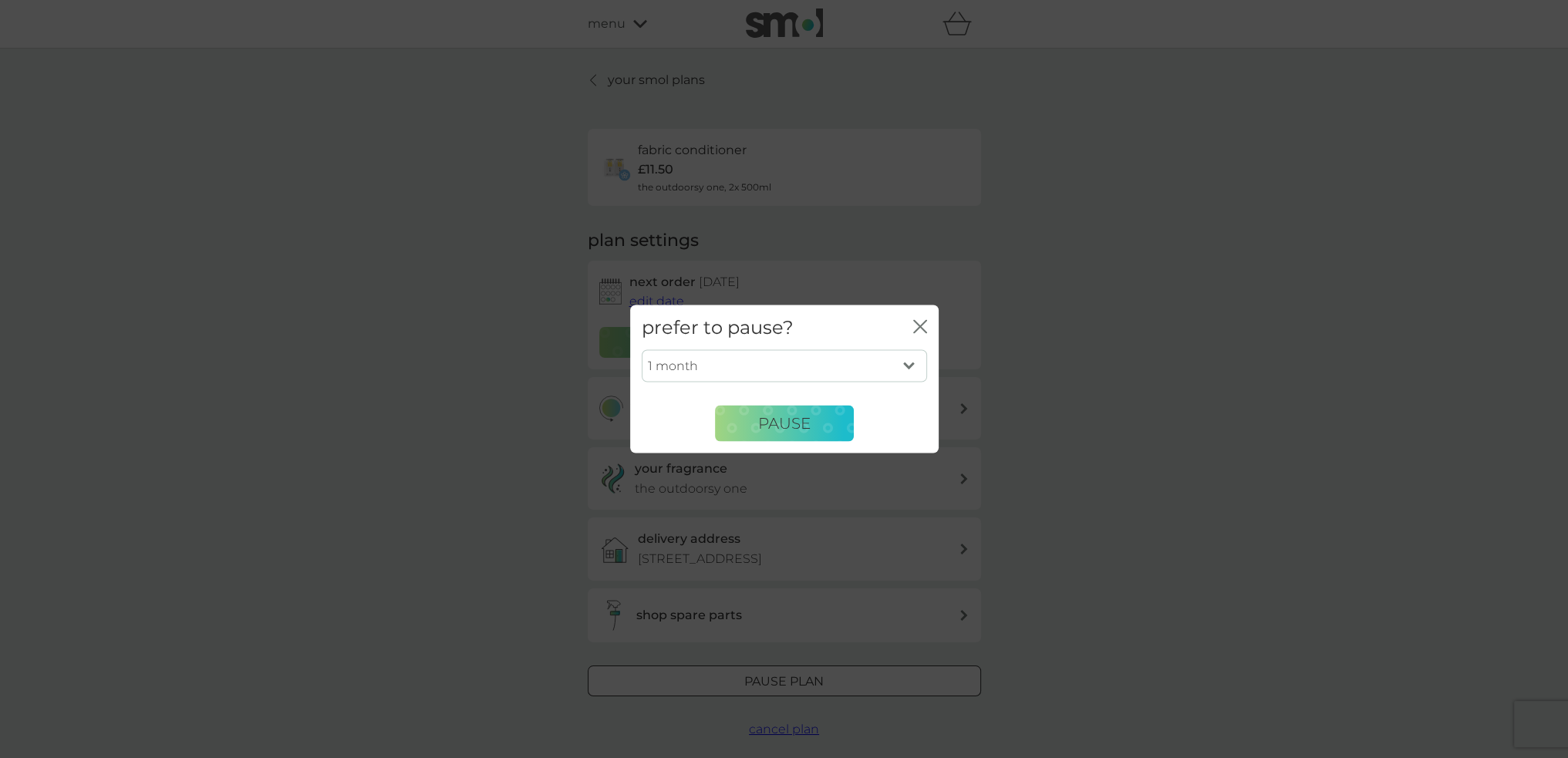
click at [780, 357] on select "1 month 2 months 3 months 4 months 5 months 6 months" at bounding box center [784, 366] width 286 height 32
select select "6"
click at [642, 350] on select "1 month 2 months 3 months 4 months 5 months 6 months" at bounding box center [784, 366] width 286 height 32
click at [765, 426] on span "Pause" at bounding box center [784, 423] width 53 height 19
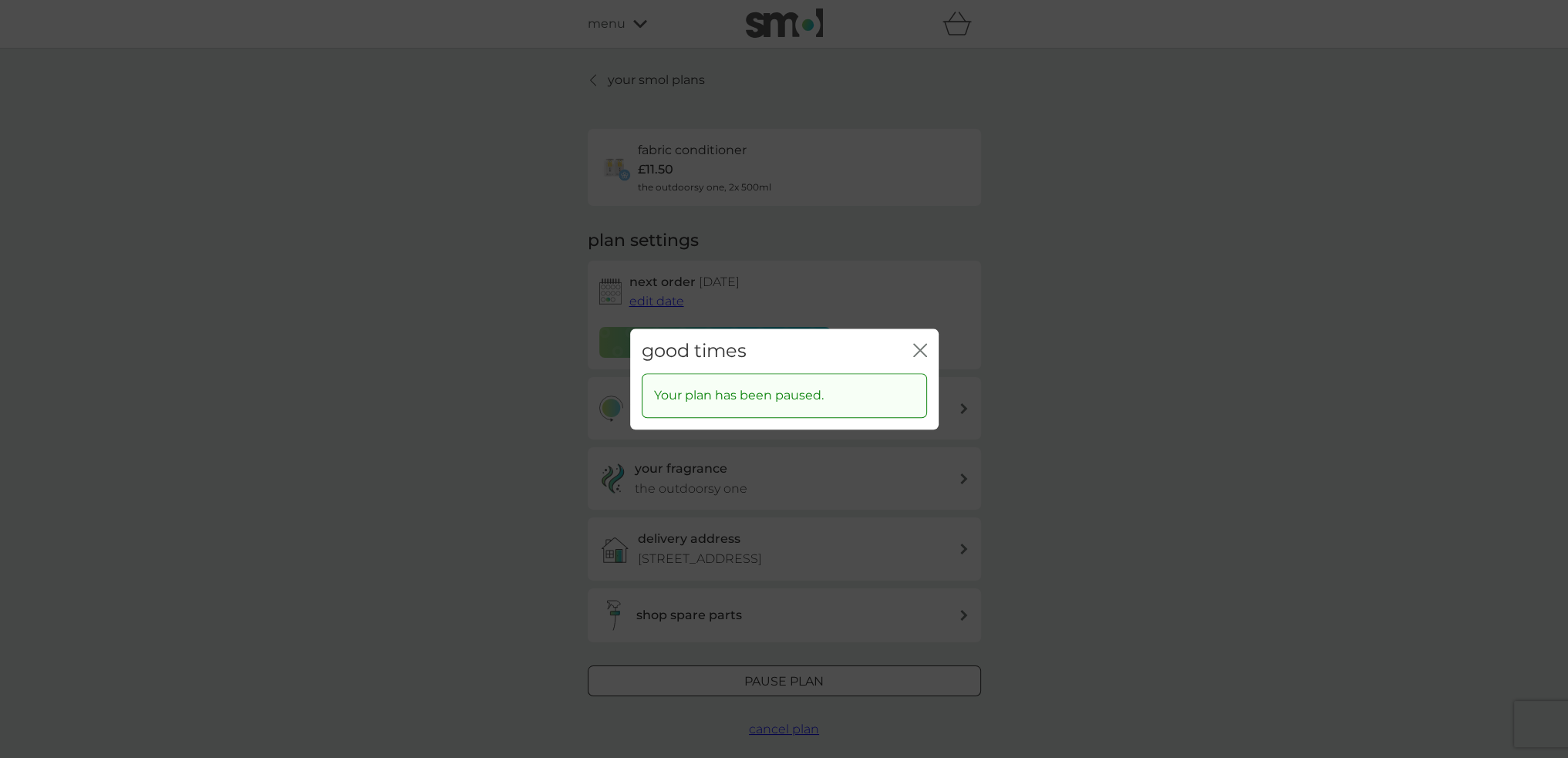
click at [921, 349] on icon "close" at bounding box center [924, 349] width 6 height 12
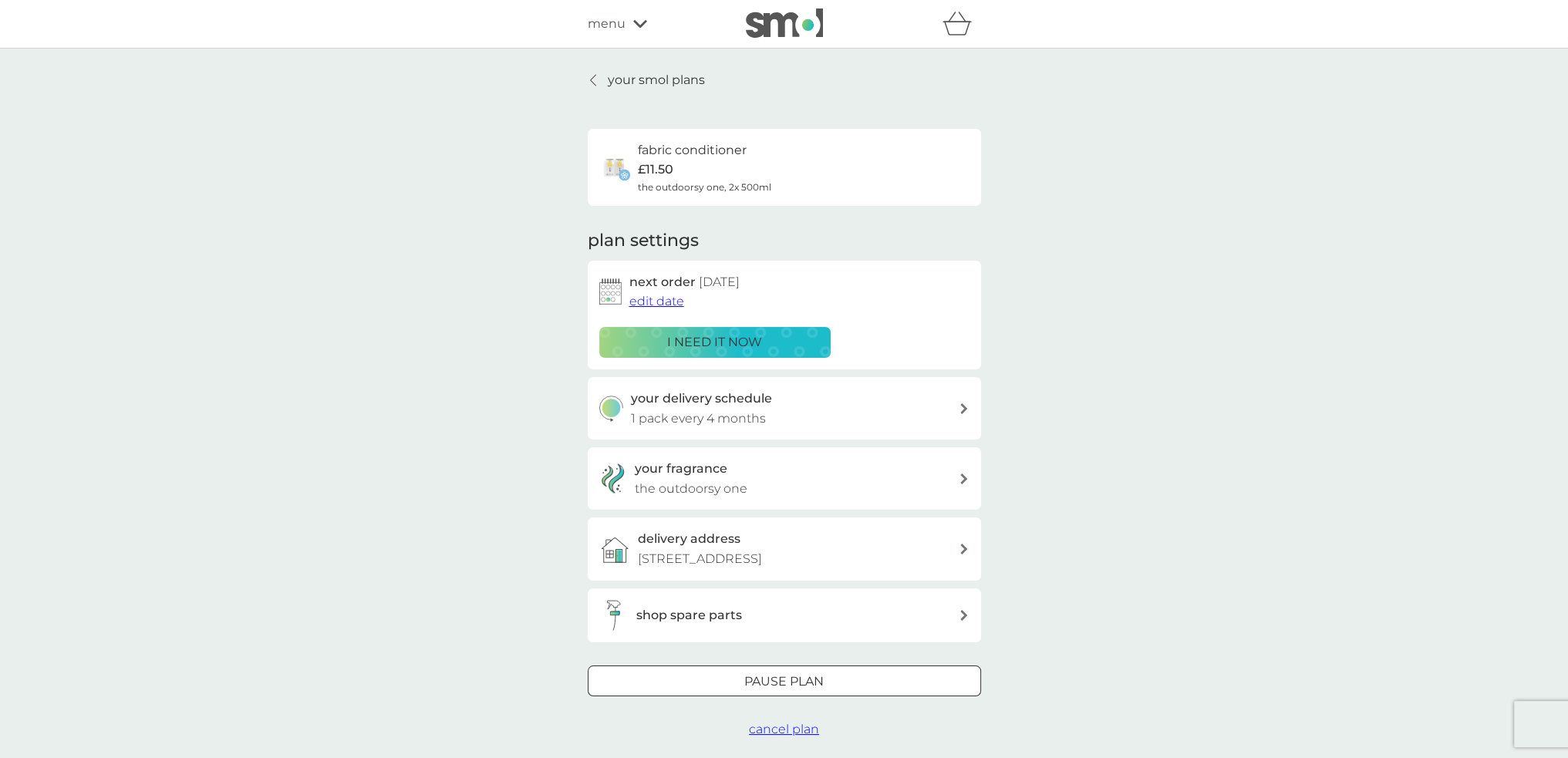
click at [651, 80] on p "your smol plans" at bounding box center [656, 80] width 97 height 20
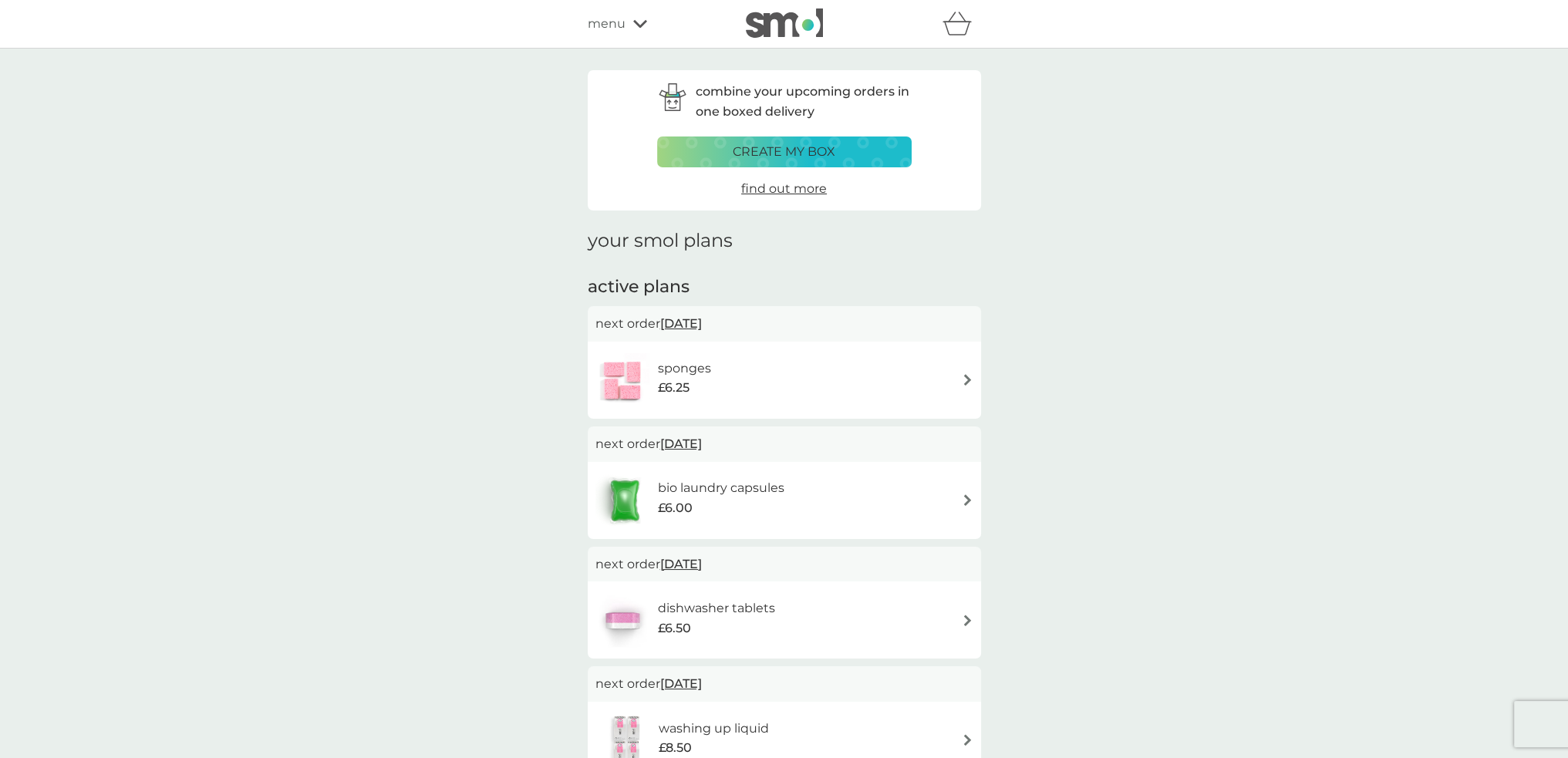
click at [636, 27] on icon at bounding box center [640, 24] width 14 height 9
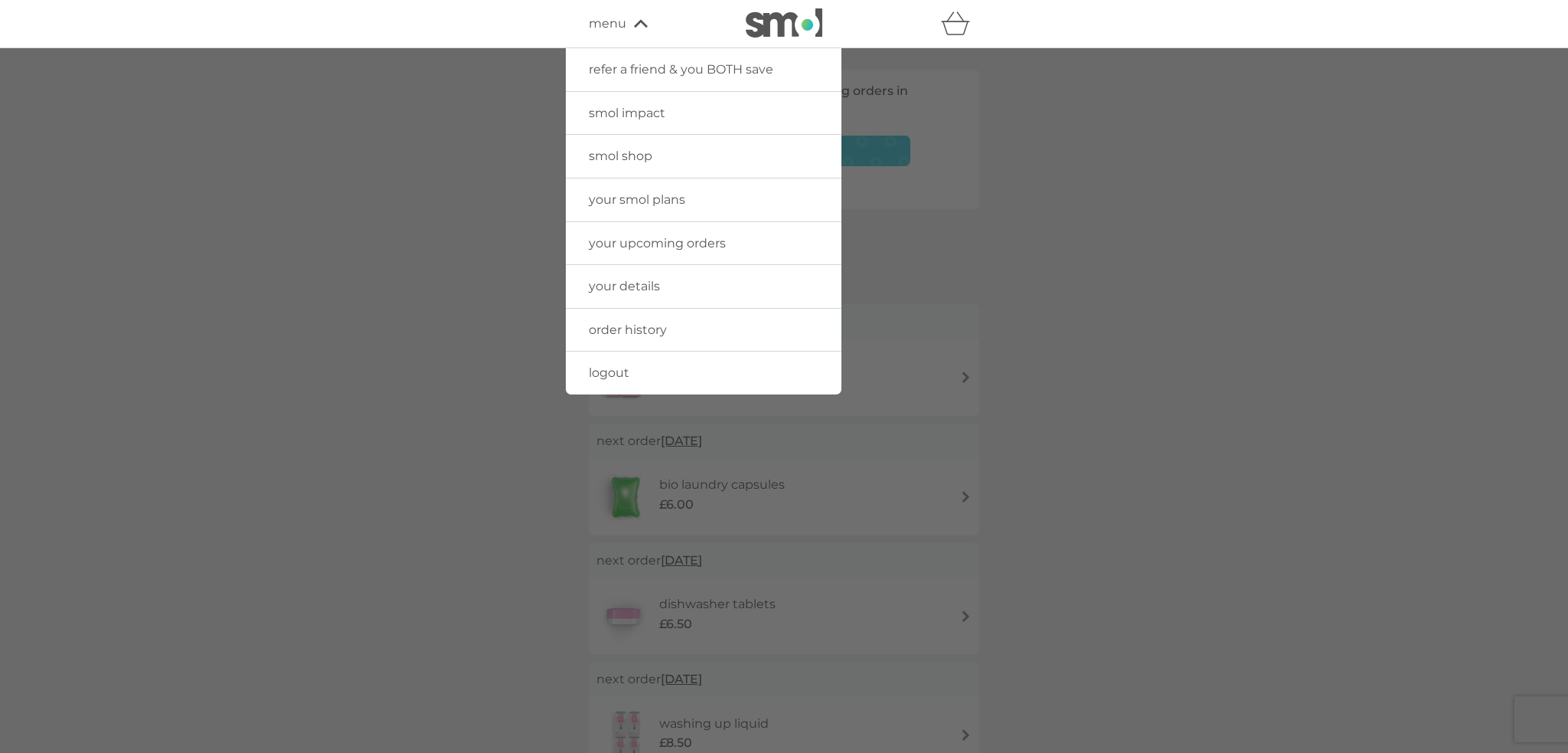
click at [640, 159] on span "smol shop" at bounding box center [620, 155] width 64 height 14
